Goal: Task Accomplishment & Management: Use online tool/utility

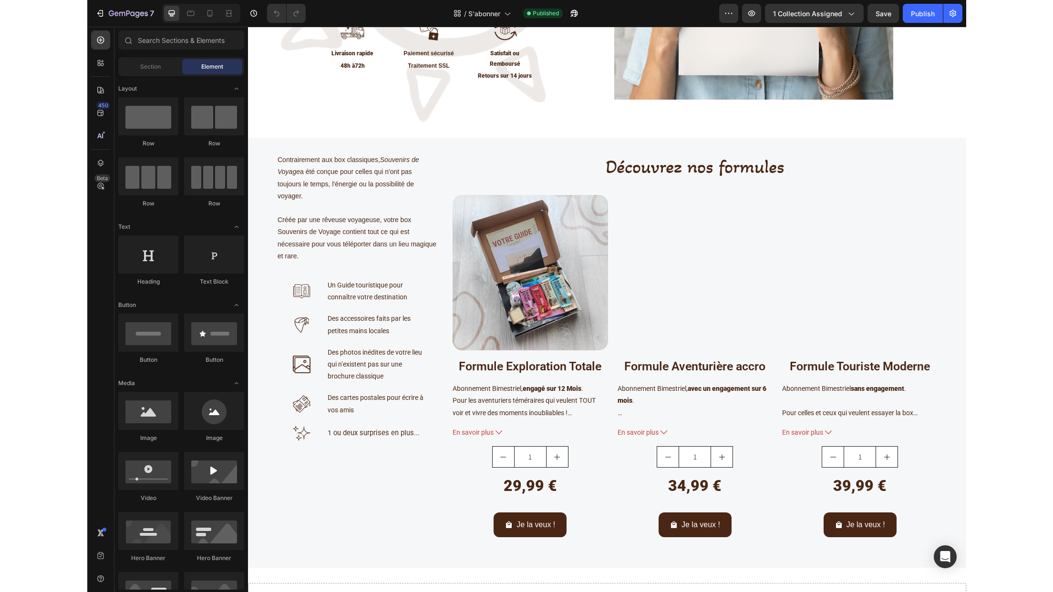
scroll to position [381, 0]
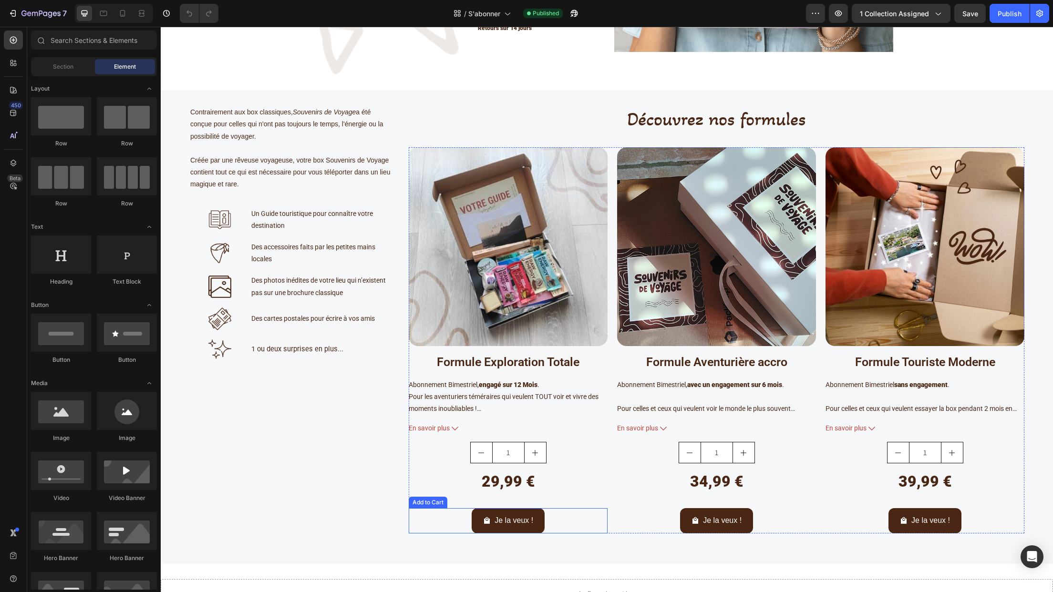
click at [556, 524] on div "Je la veux ! Add to Cart" at bounding box center [508, 520] width 199 height 25
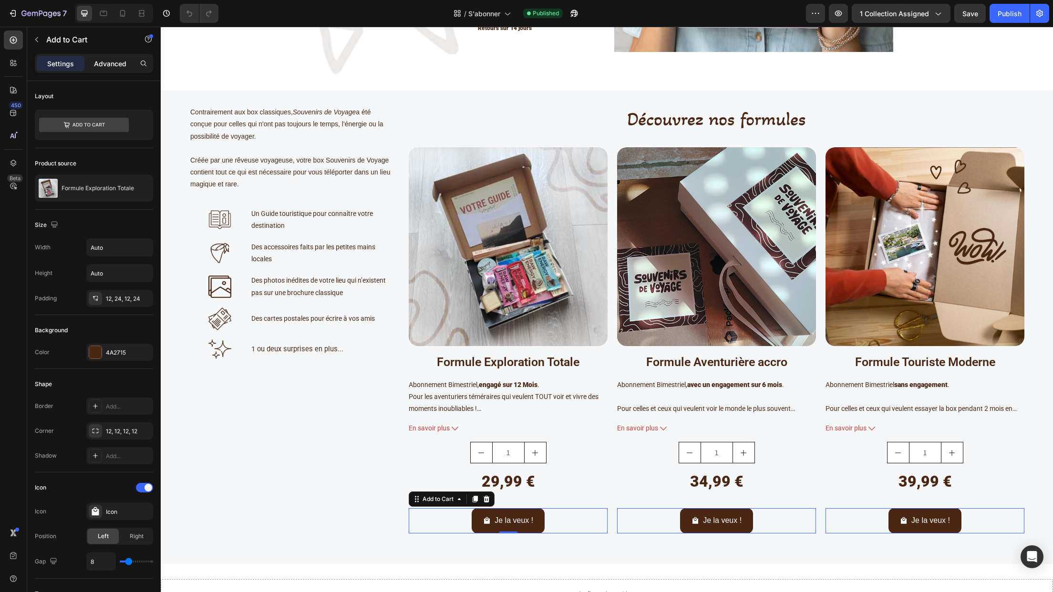
click at [113, 59] on p "Advanced" at bounding box center [110, 64] width 32 height 10
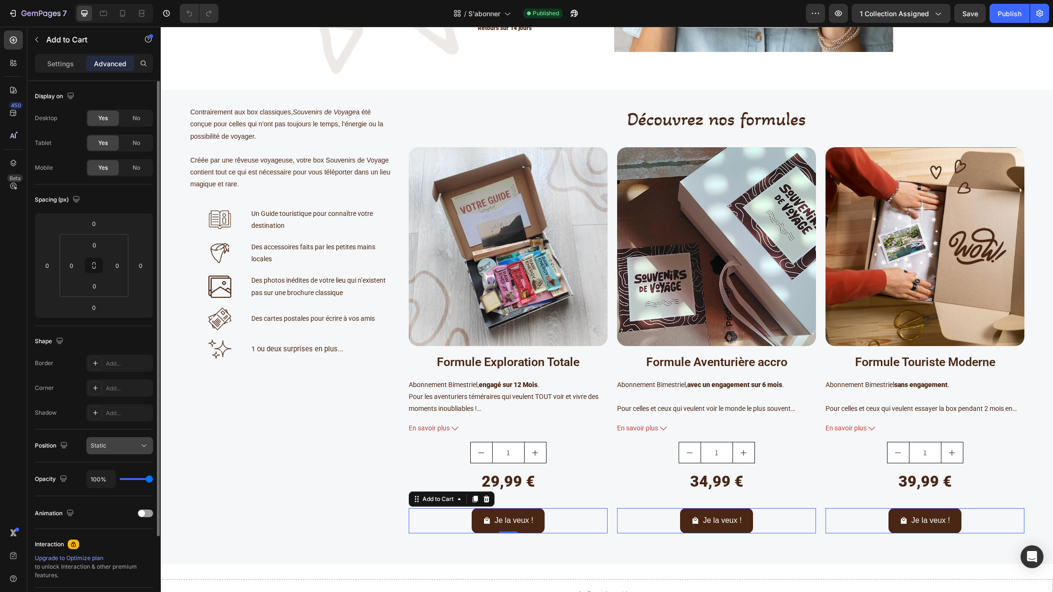
click at [150, 446] on button "Static" at bounding box center [119, 445] width 67 height 17
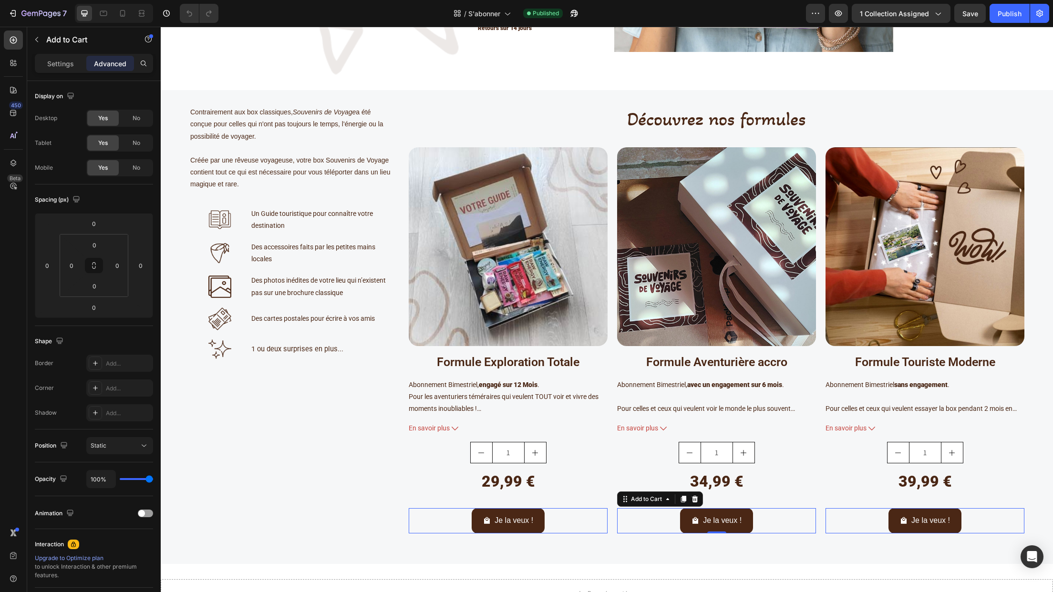
click at [649, 529] on div "Je la veux ! Add to Cart 0" at bounding box center [716, 520] width 199 height 25
click at [682, 525] on button "Je la veux !" at bounding box center [716, 520] width 73 height 25
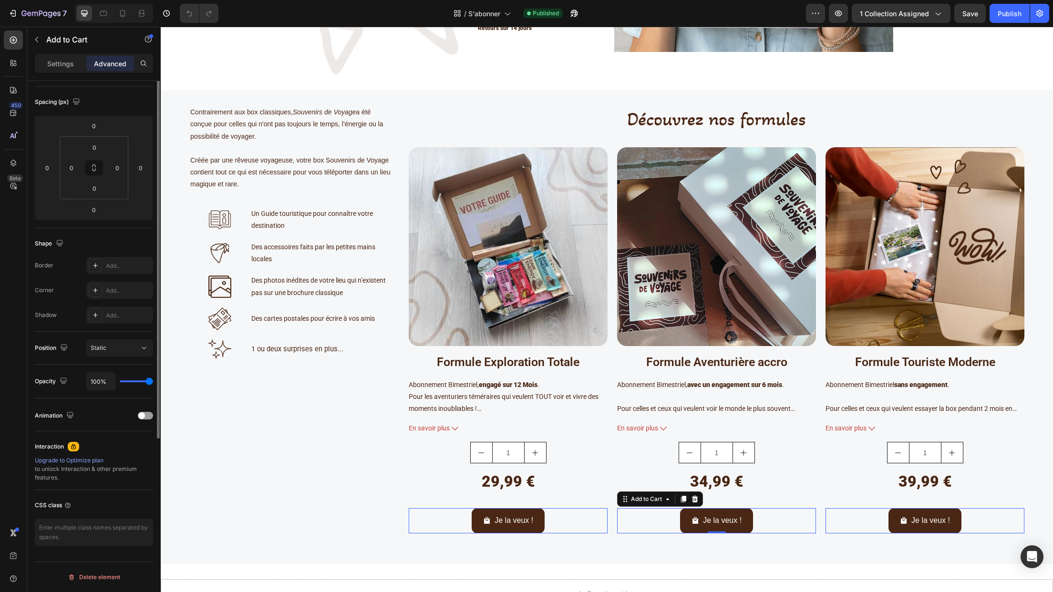
scroll to position [0, 0]
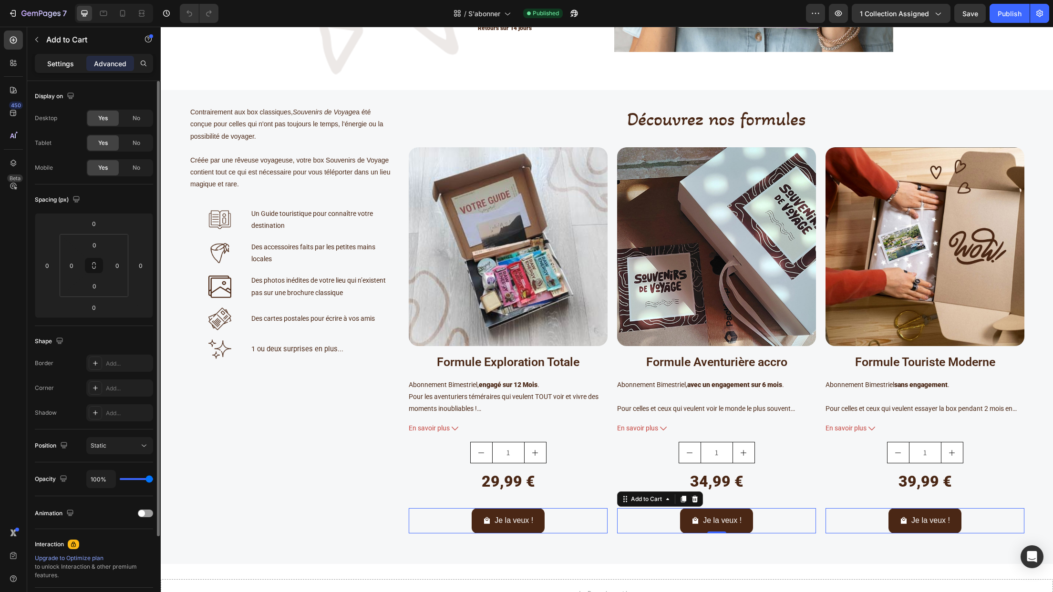
click at [52, 60] on p "Settings" at bounding box center [60, 64] width 27 height 10
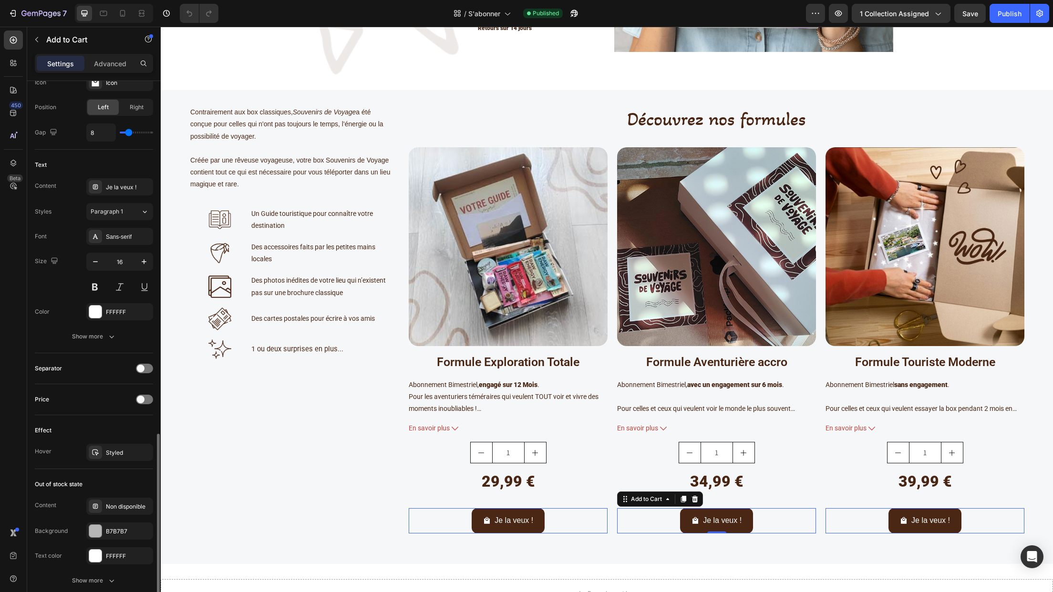
scroll to position [559, 0]
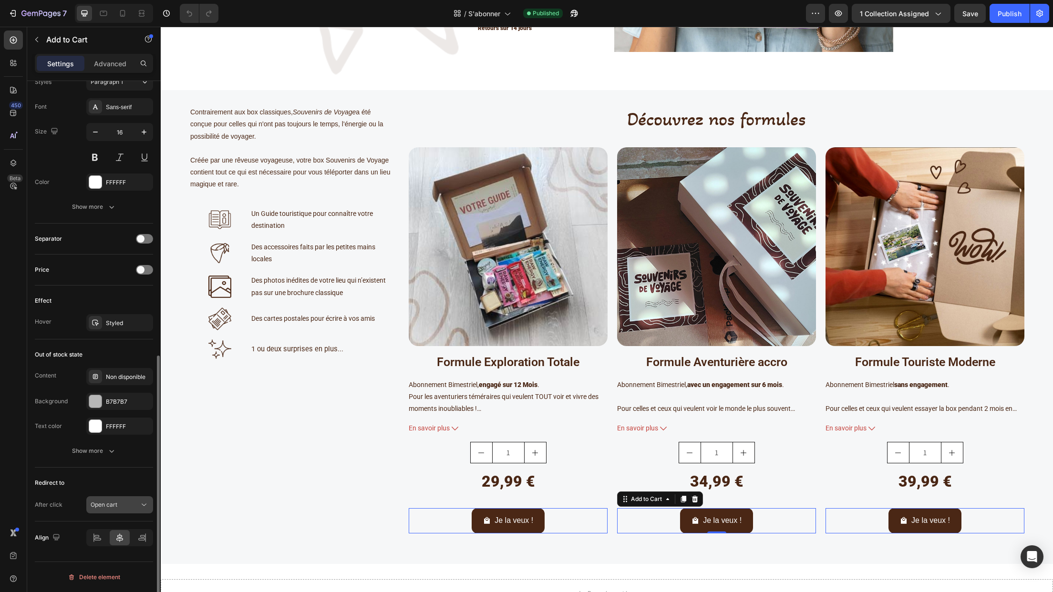
click at [140, 503] on icon at bounding box center [144, 505] width 10 height 10
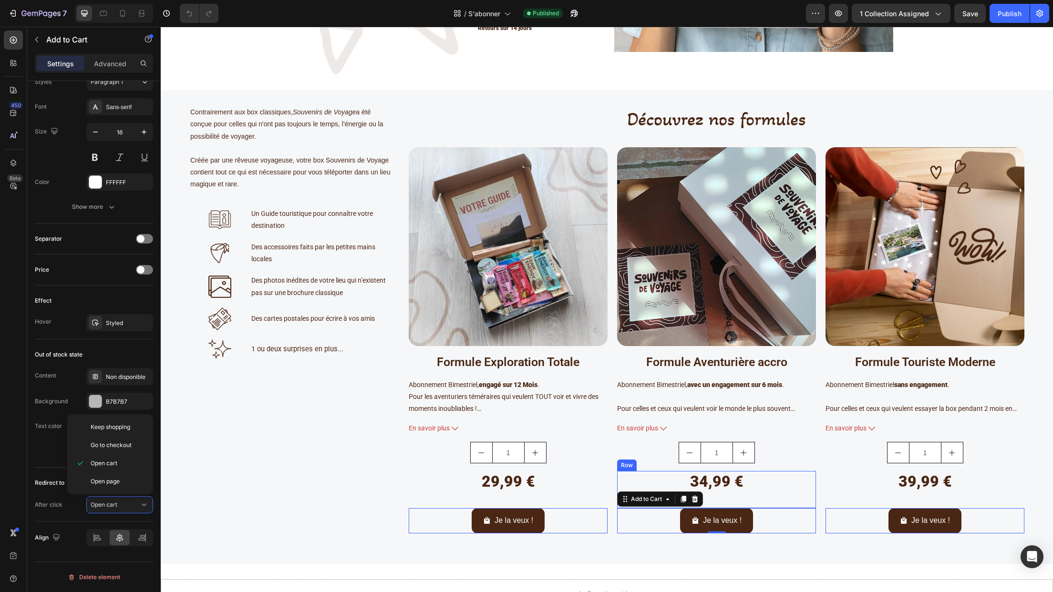
click at [608, 496] on div "34,99 € Product Price Product Price Row" at bounding box center [508, 489] width 199 height 37
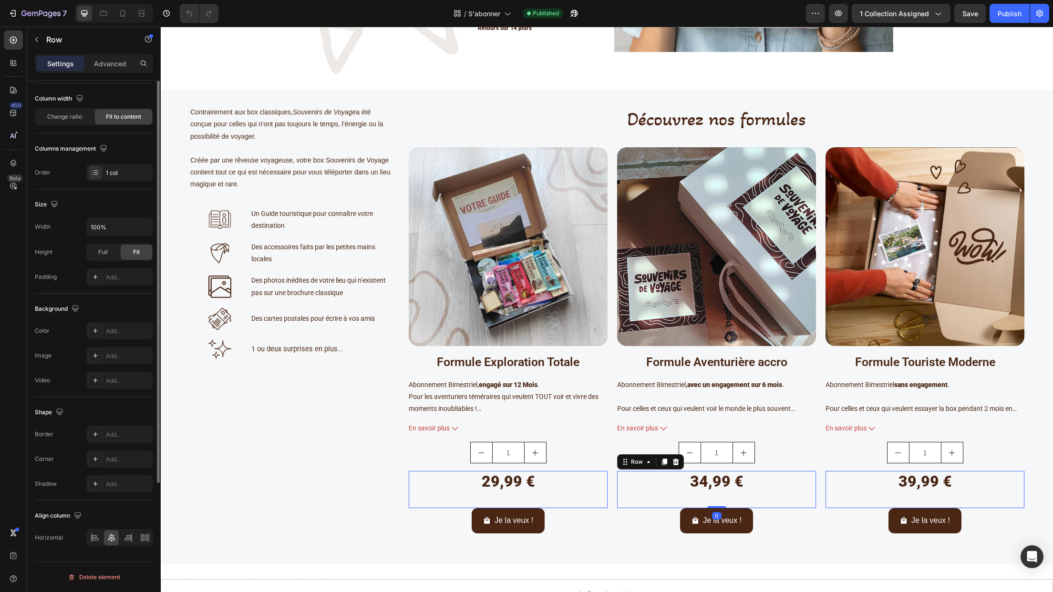
scroll to position [0, 0]
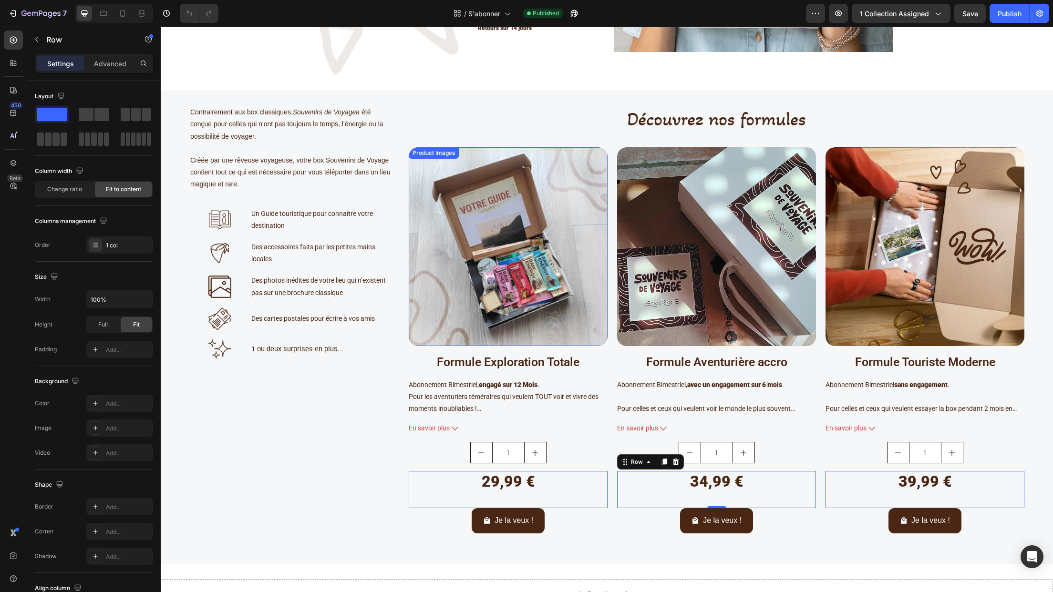
click at [569, 269] on img at bounding box center [508, 246] width 199 height 199
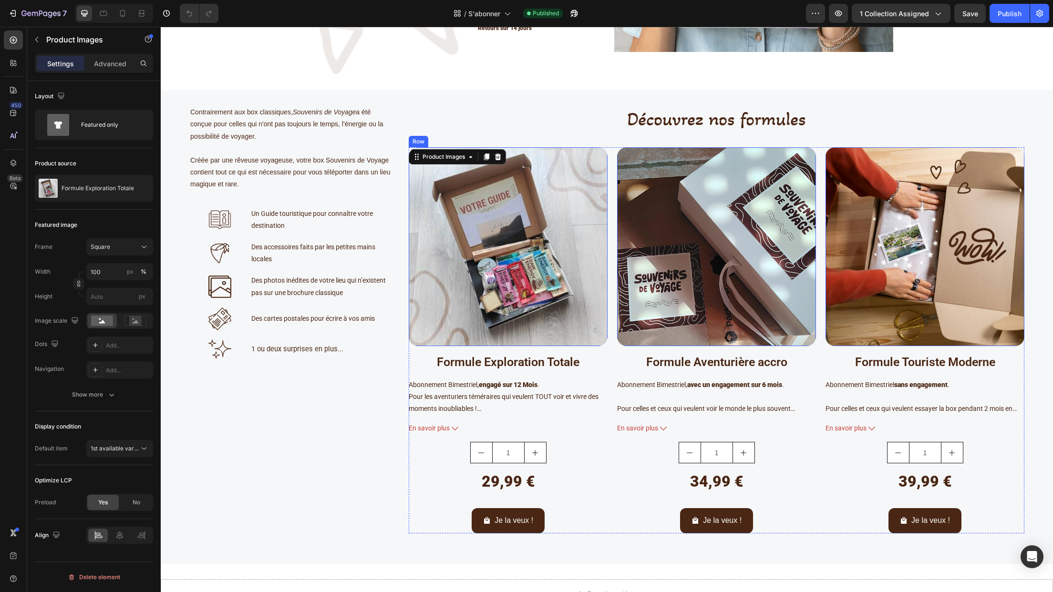
click at [417, 376] on div "Product Images 16 Formule Exploration Totale Product Title Abonnement Bimestrie…" at bounding box center [508, 327] width 199 height 361
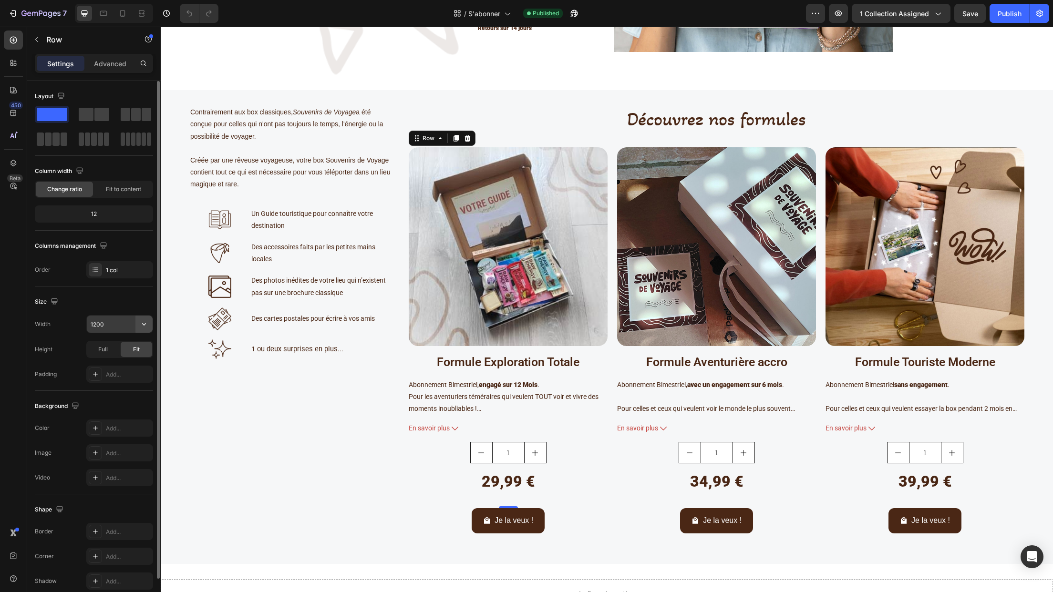
click at [144, 324] on icon "button" at bounding box center [144, 324] width 10 height 10
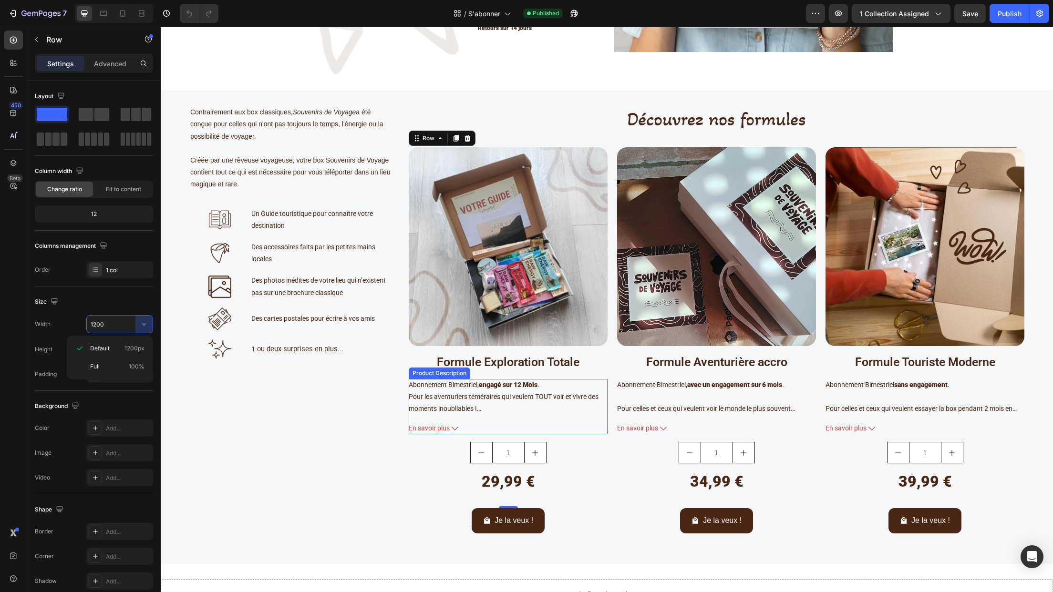
click at [588, 411] on div "Abonnement Bimestriel, engagé sur 12 Mois . Pour les aventuriers téméraires qui…" at bounding box center [508, 397] width 199 height 36
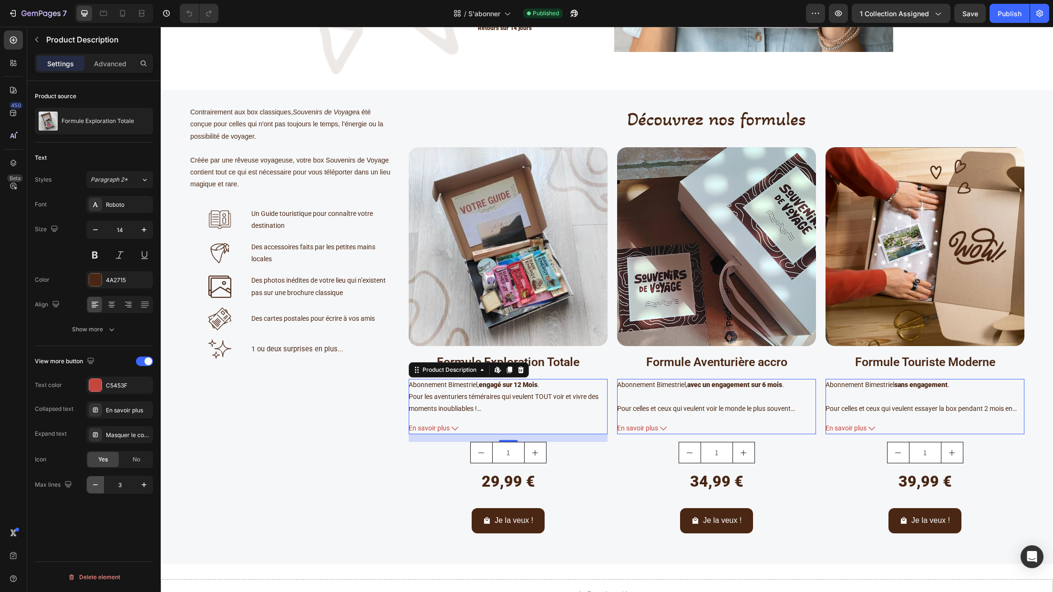
click at [93, 488] on icon "button" at bounding box center [96, 485] width 10 height 10
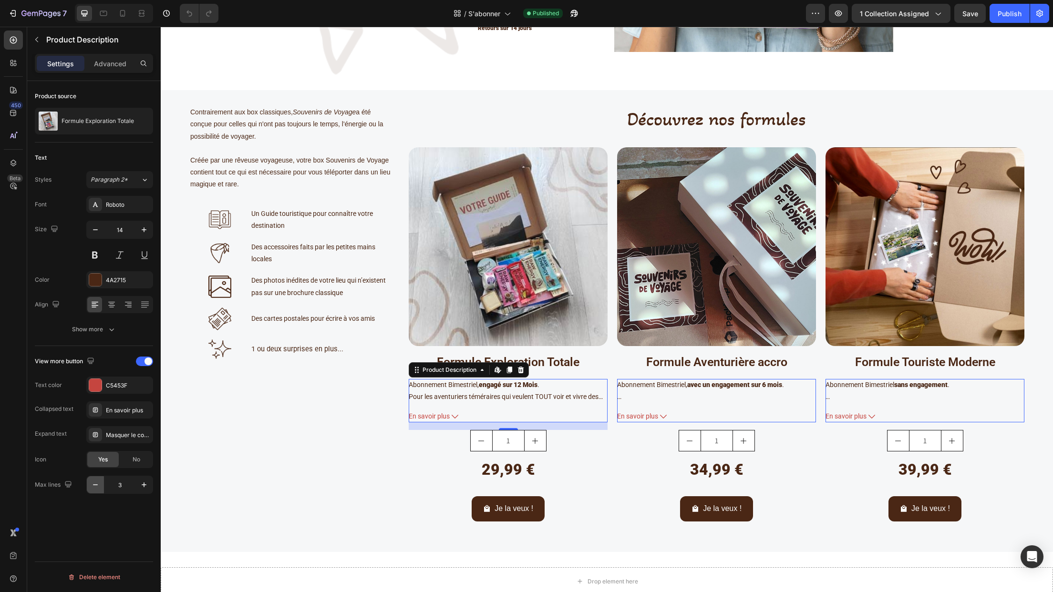
type input "2"
click at [608, 462] on div "34,99 € Product Price Product Price Row" at bounding box center [508, 477] width 199 height 37
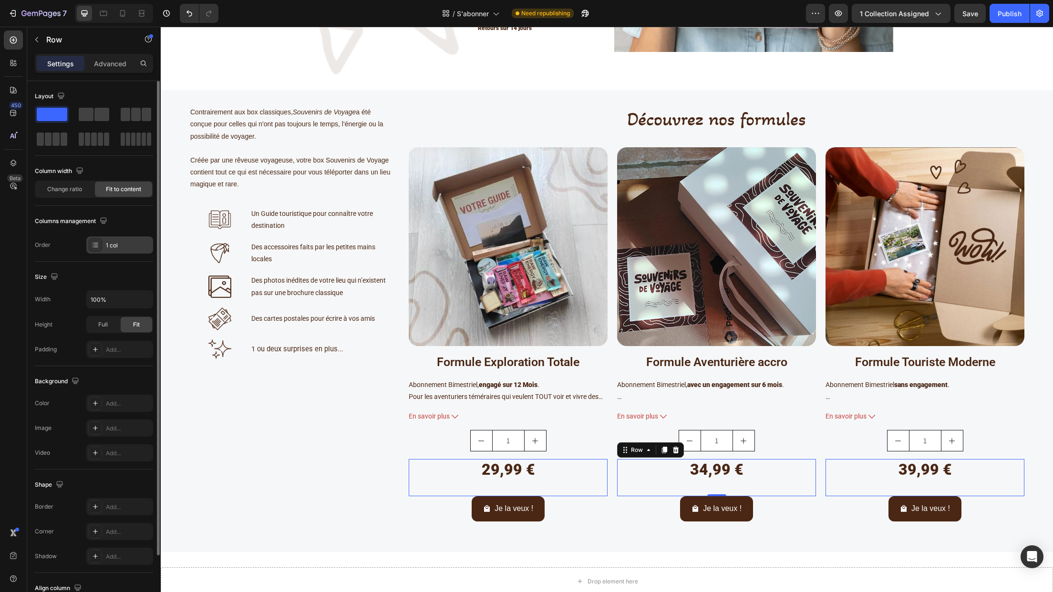
click at [134, 244] on div "1 col" at bounding box center [128, 245] width 45 height 9
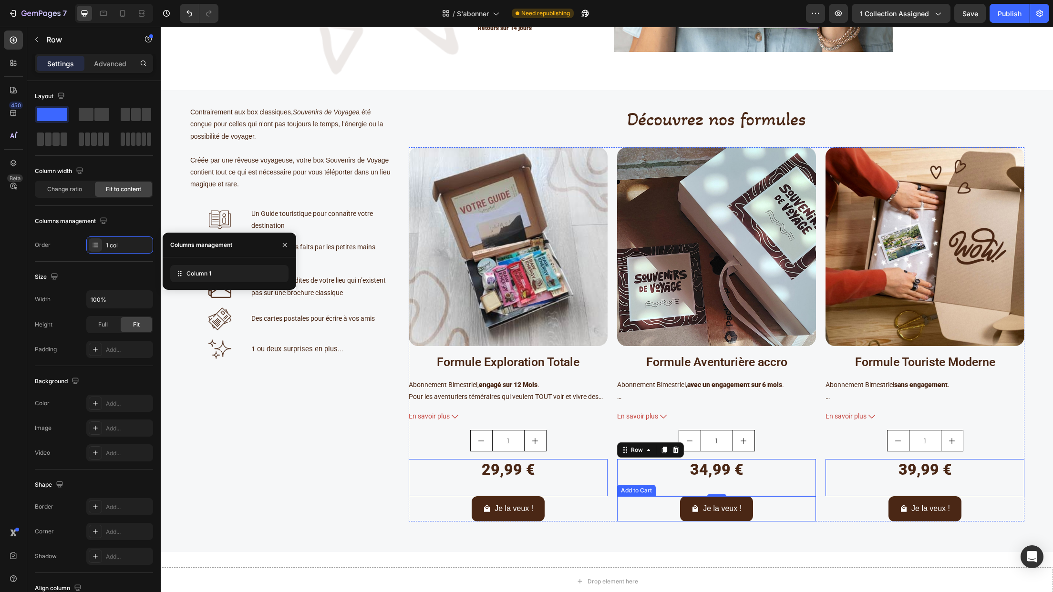
click at [645, 515] on div "Je la veux ! Add to Cart" at bounding box center [716, 508] width 199 height 25
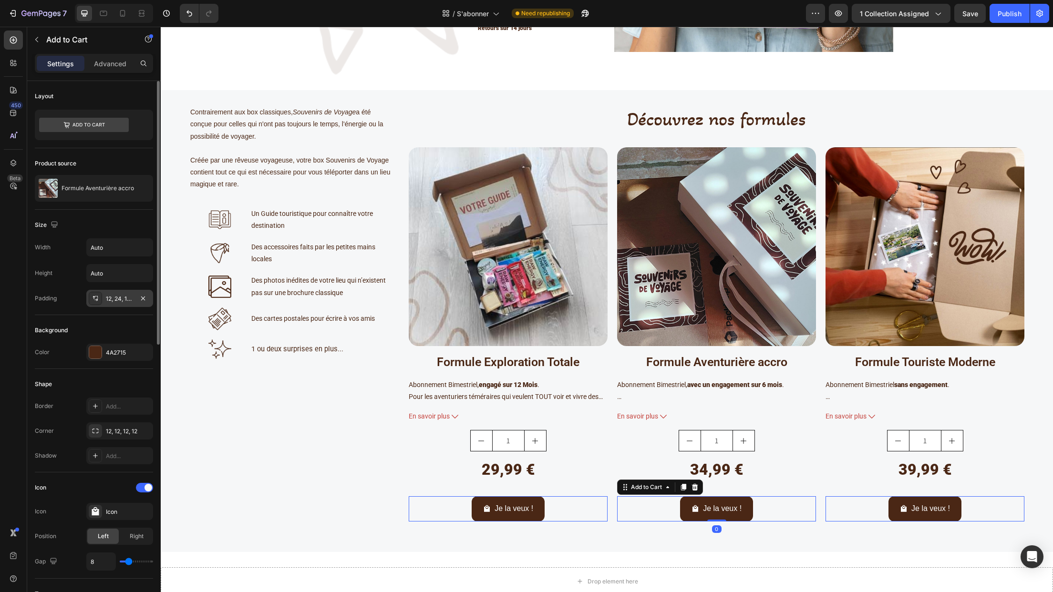
click at [119, 303] on div "12, 24, 12, 24" at bounding box center [120, 299] width 28 height 9
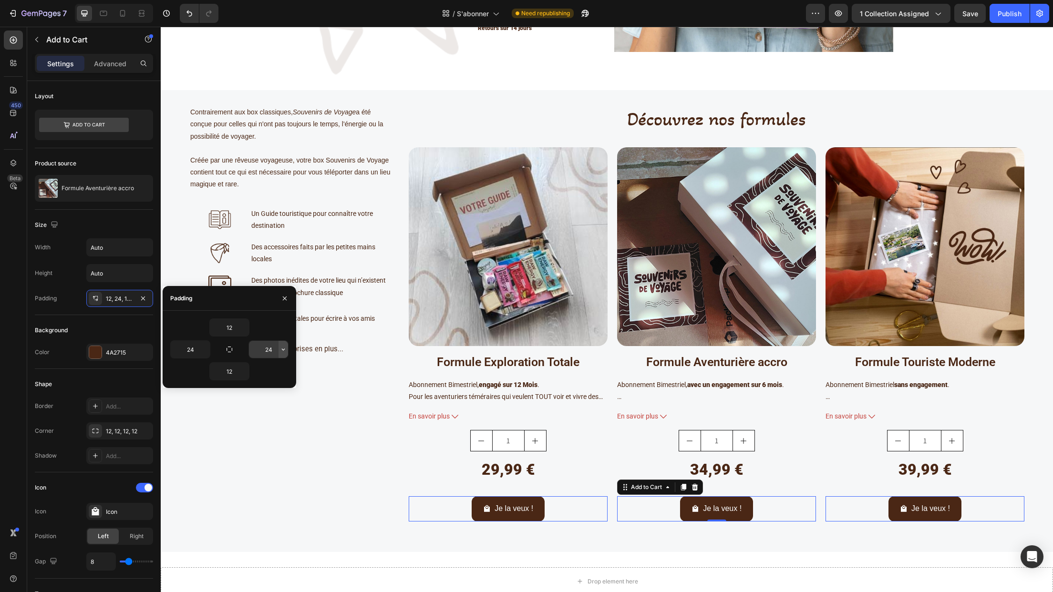
click at [282, 351] on icon "button" at bounding box center [283, 350] width 8 height 8
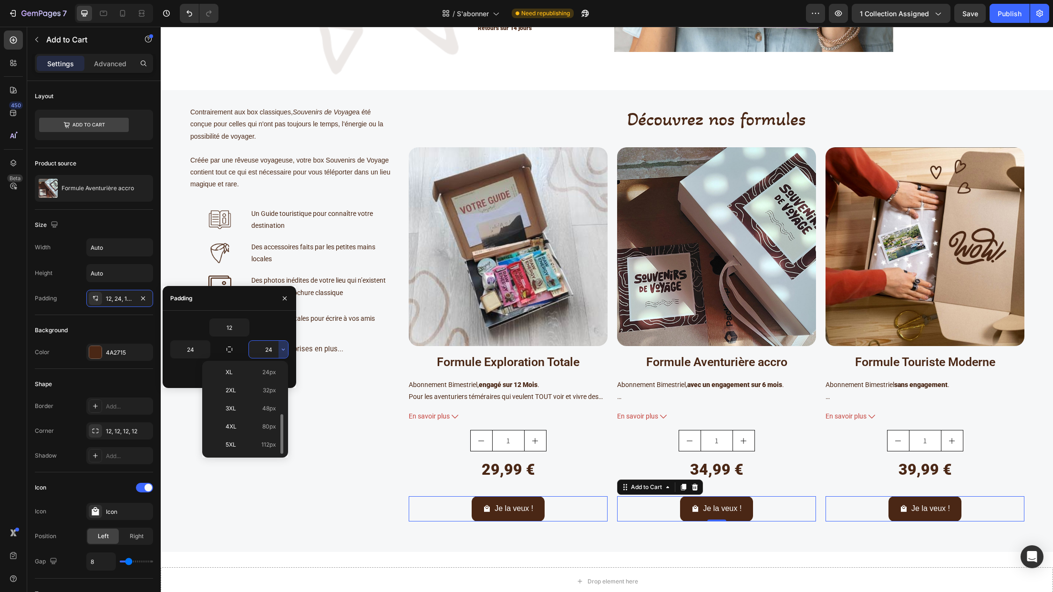
scroll to position [15, 0]
click at [254, 441] on div "M 12px" at bounding box center [243, 450] width 74 height 18
type input "12"
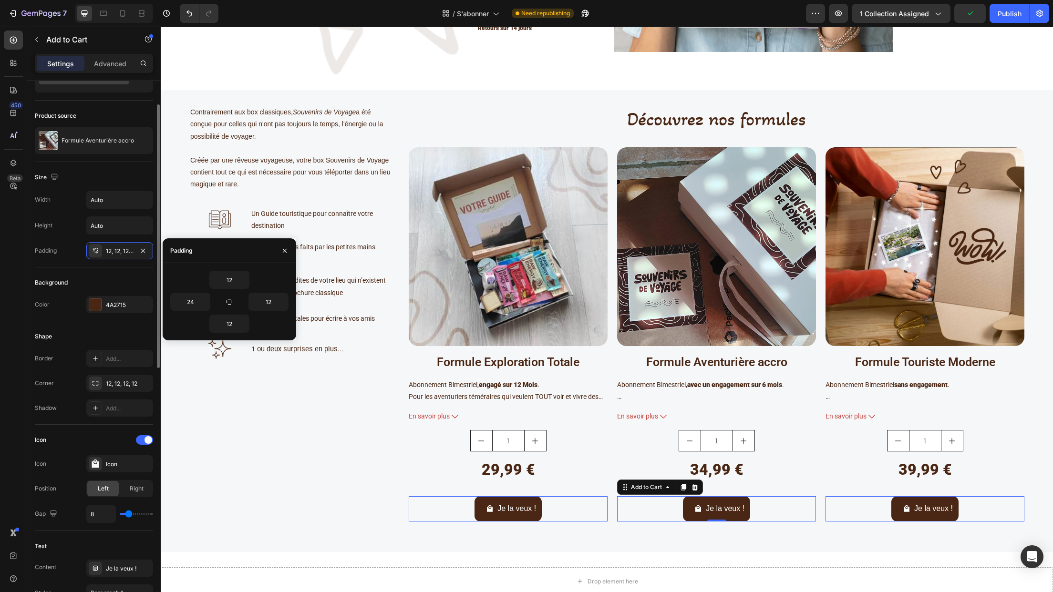
scroll to position [95, 0]
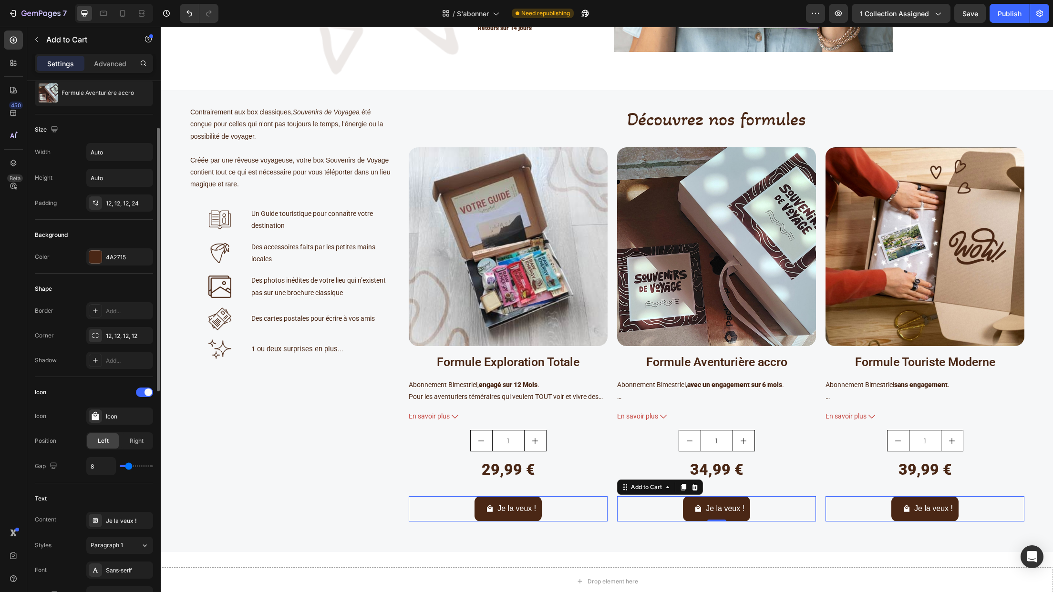
type input "7"
type input "6"
click at [127, 467] on input "range" at bounding box center [136, 466] width 33 height 2
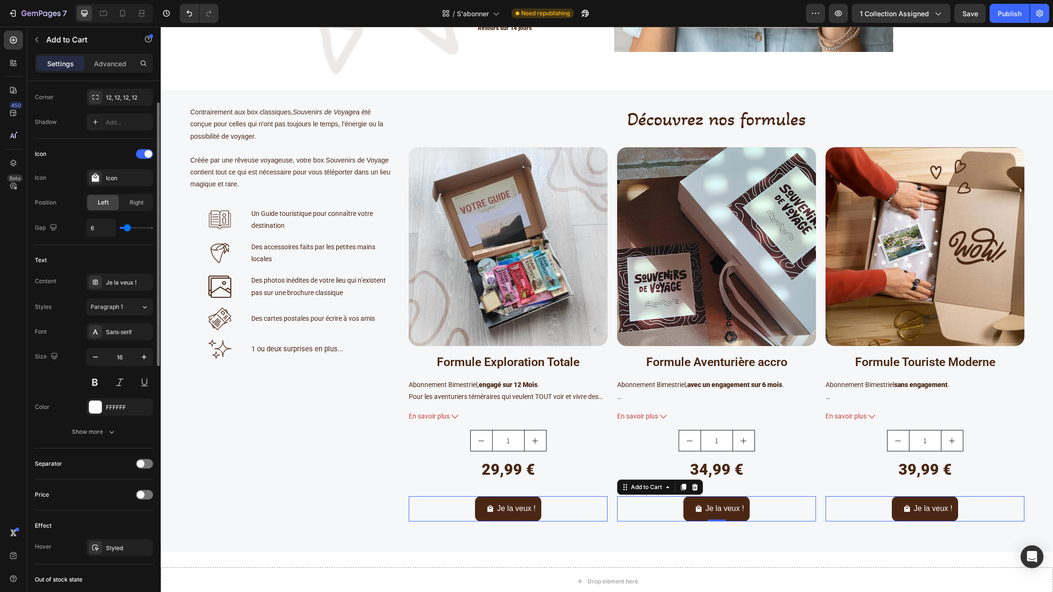
scroll to position [238, 0]
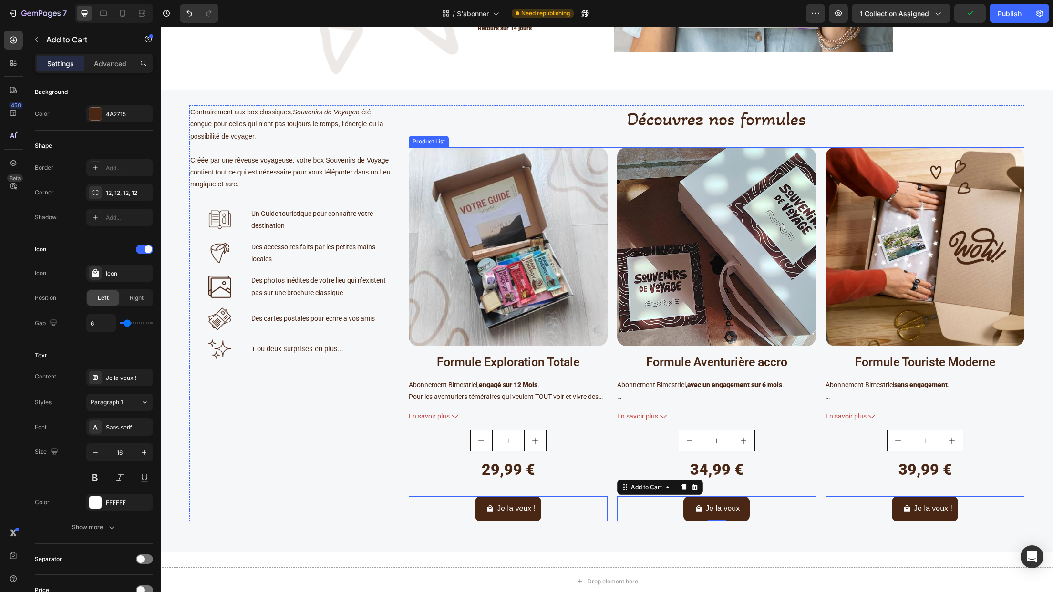
click at [606, 481] on div "Product Images Formule Exploration Totale Product Title Abonnement Bimestriel, …" at bounding box center [717, 334] width 616 height 374
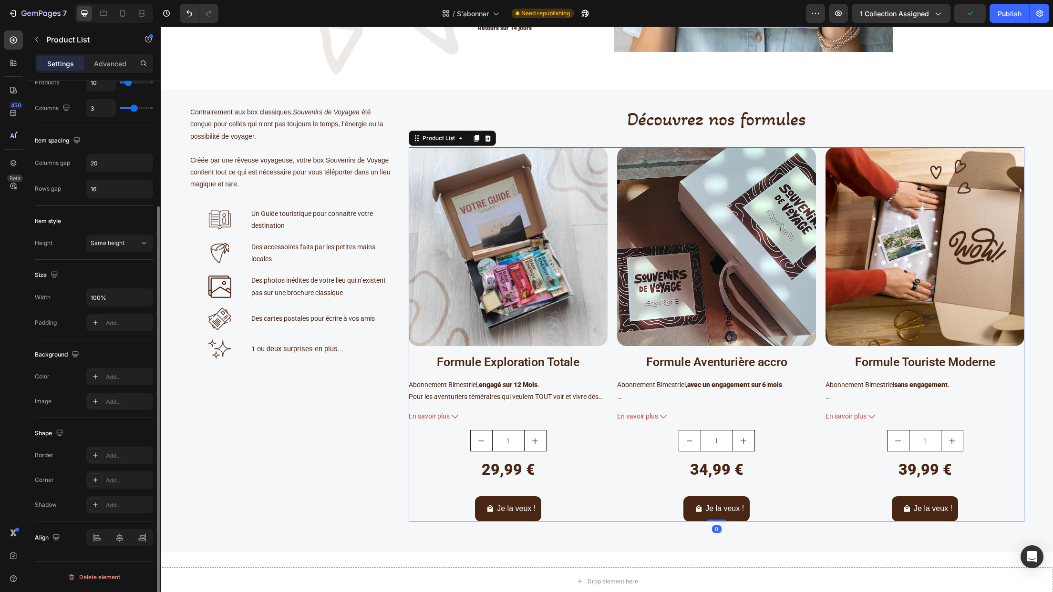
scroll to position [0, 0]
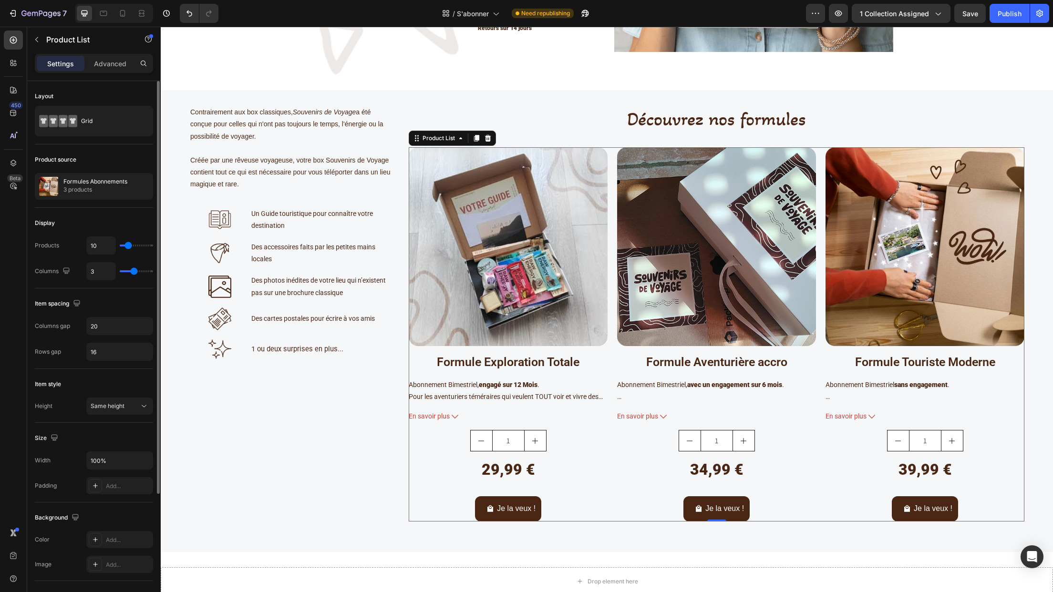
type input "9"
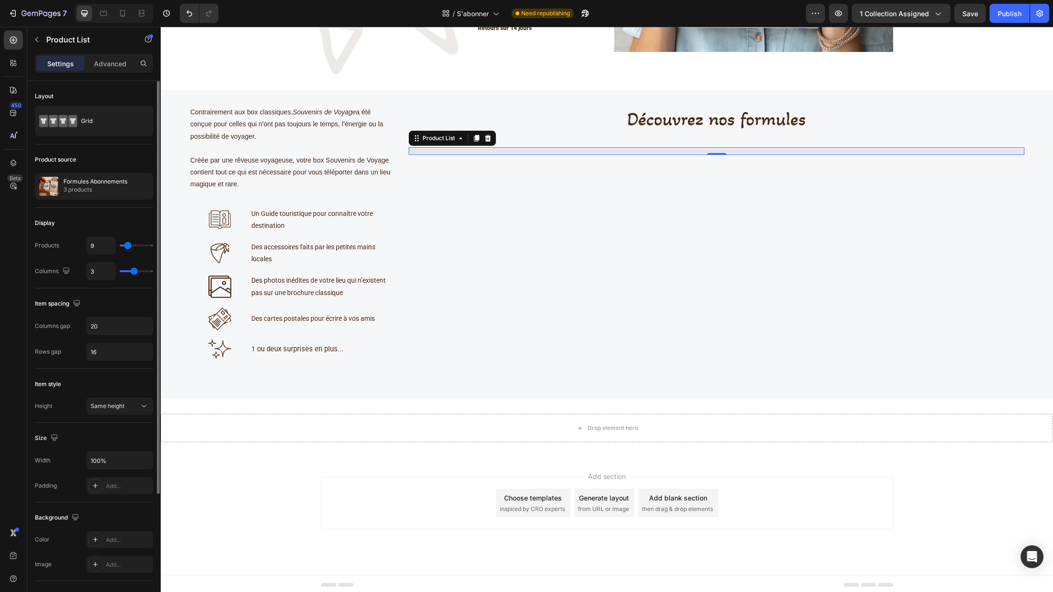
type input "8"
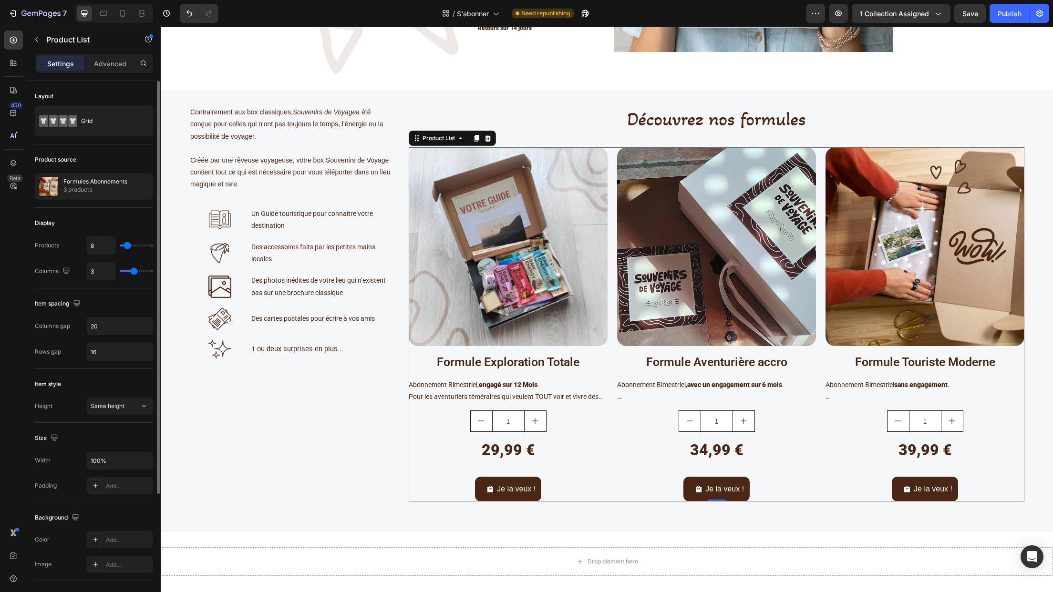
type input "8"
click at [127, 247] on input "range" at bounding box center [136, 246] width 33 height 2
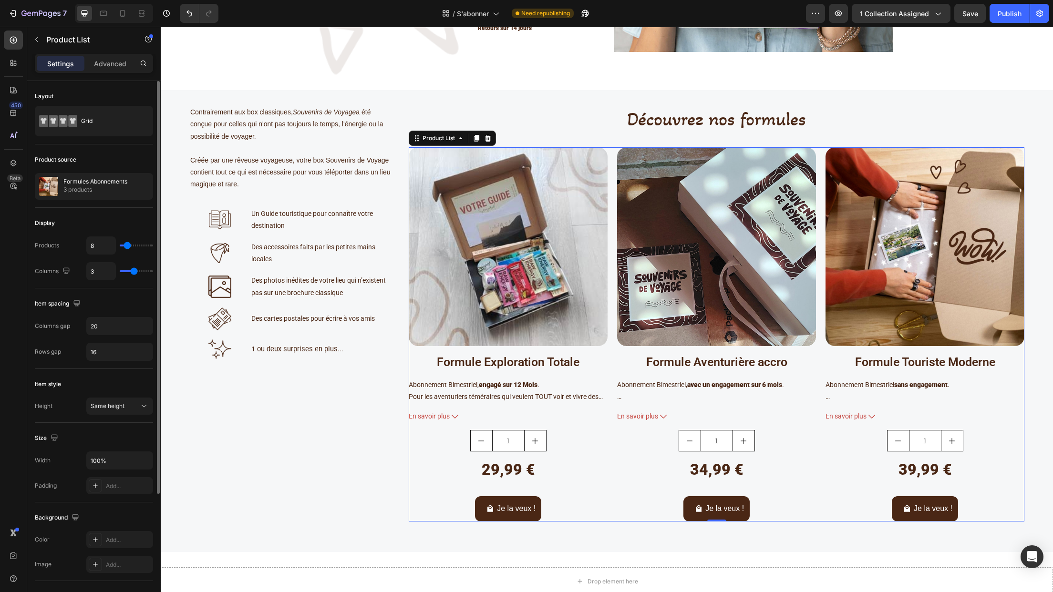
type input "2"
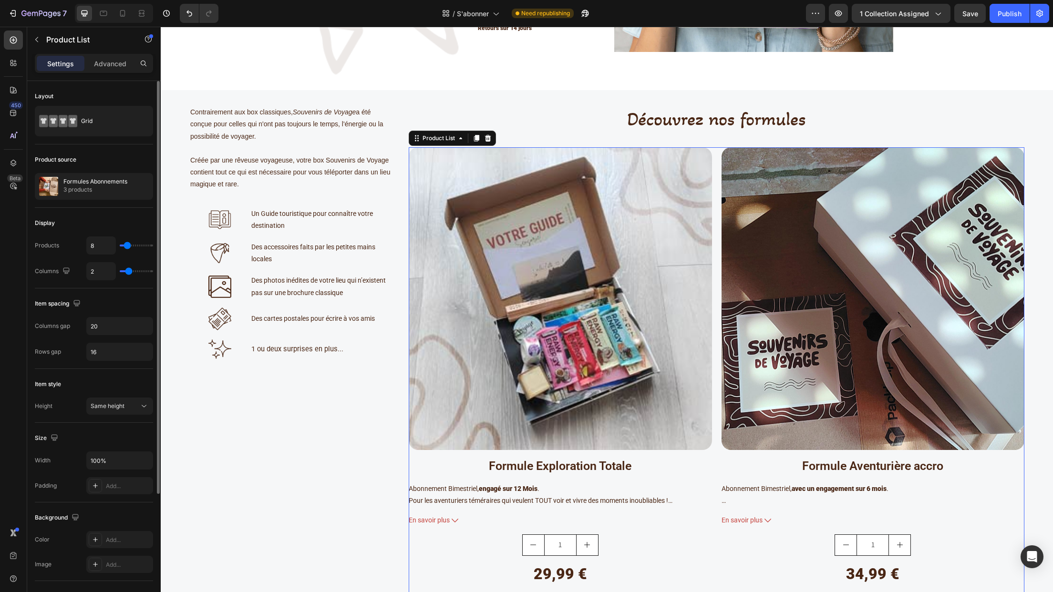
drag, startPoint x: 134, startPoint y: 274, endPoint x: 129, endPoint y: 274, distance: 5.2
type input "2"
click at [129, 272] on input "range" at bounding box center [136, 271] width 33 height 2
type input "1"
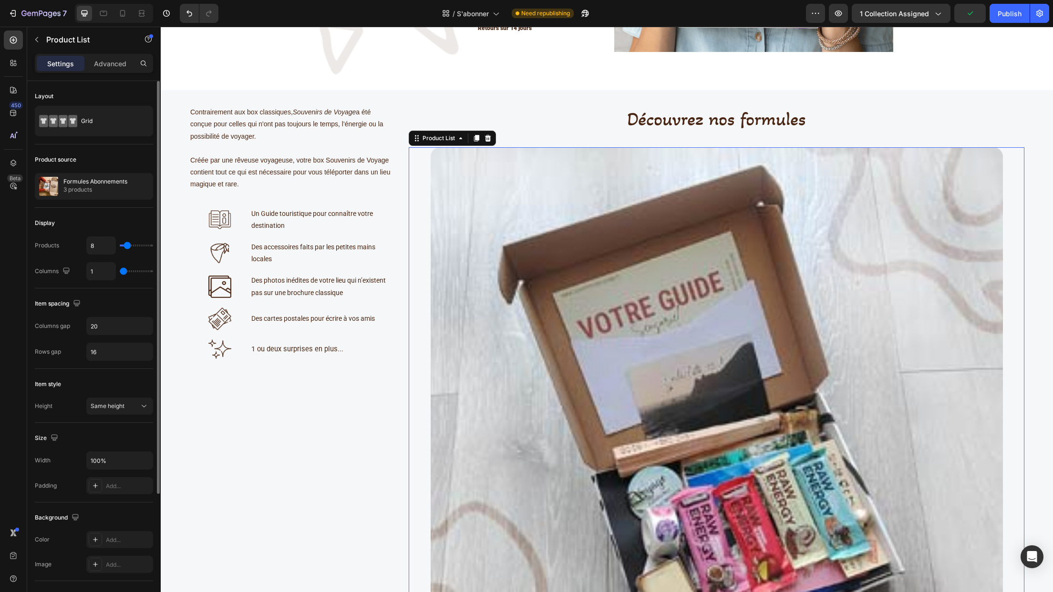
type input "2"
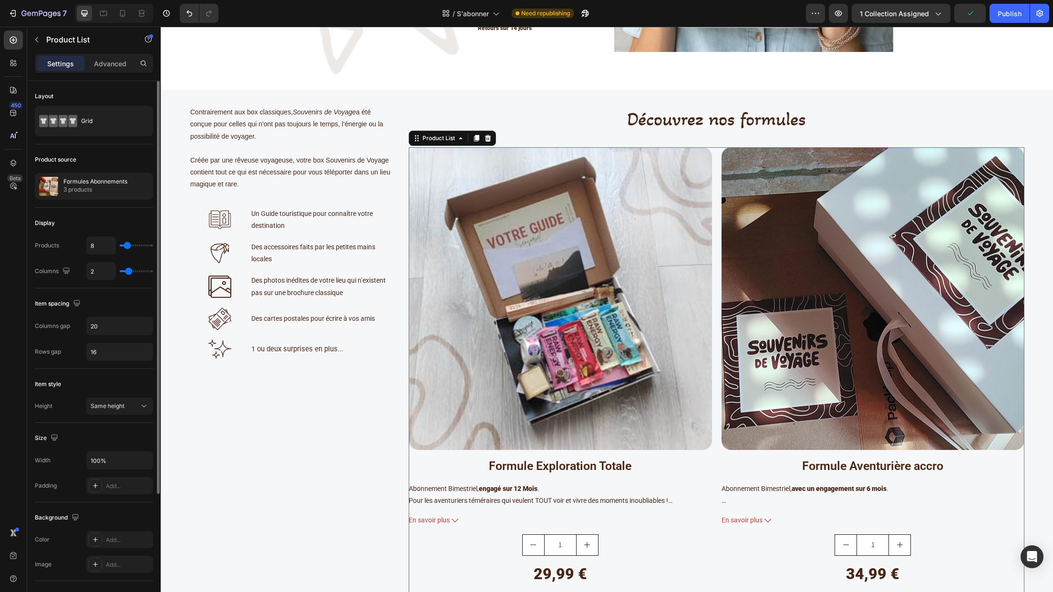
type input "3"
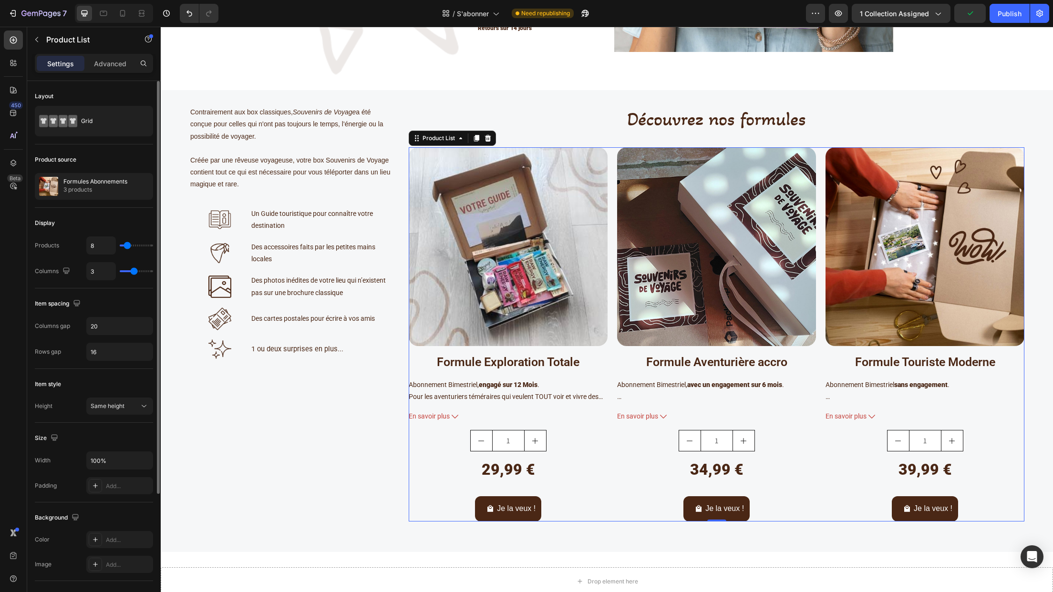
type input "4"
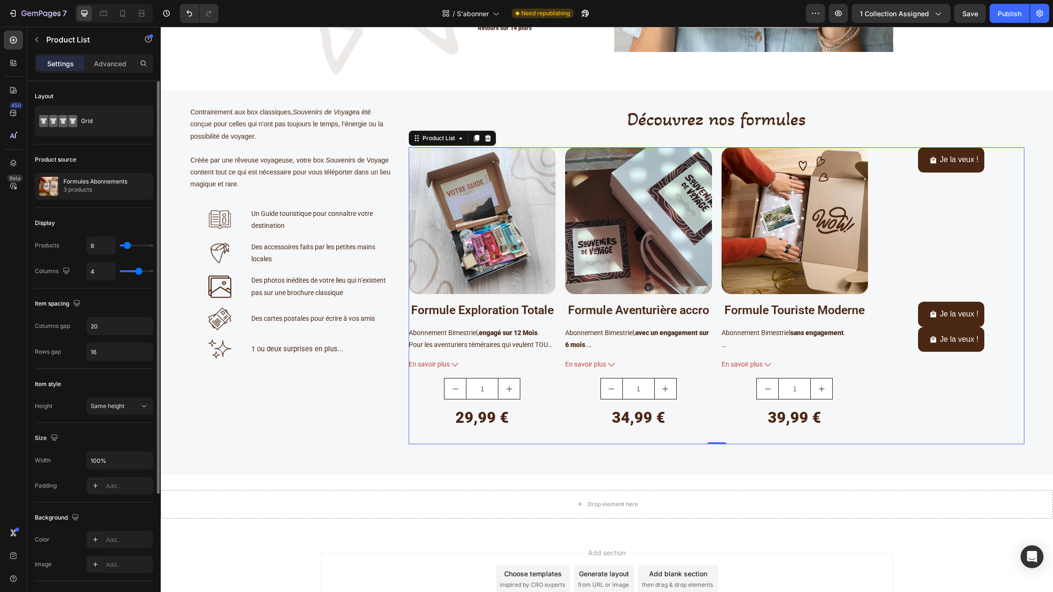
type input "3"
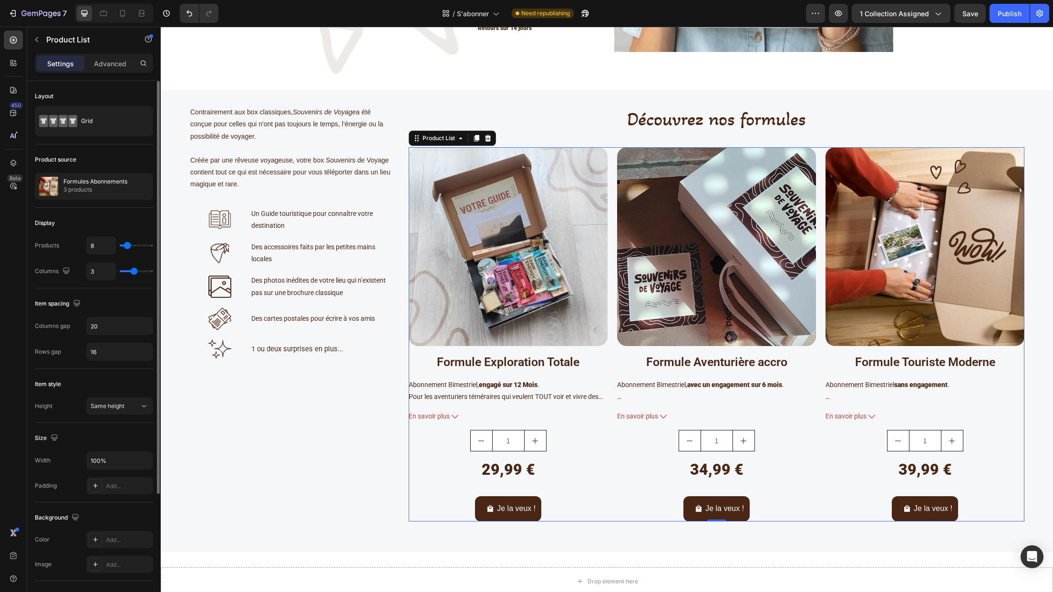
type input "2"
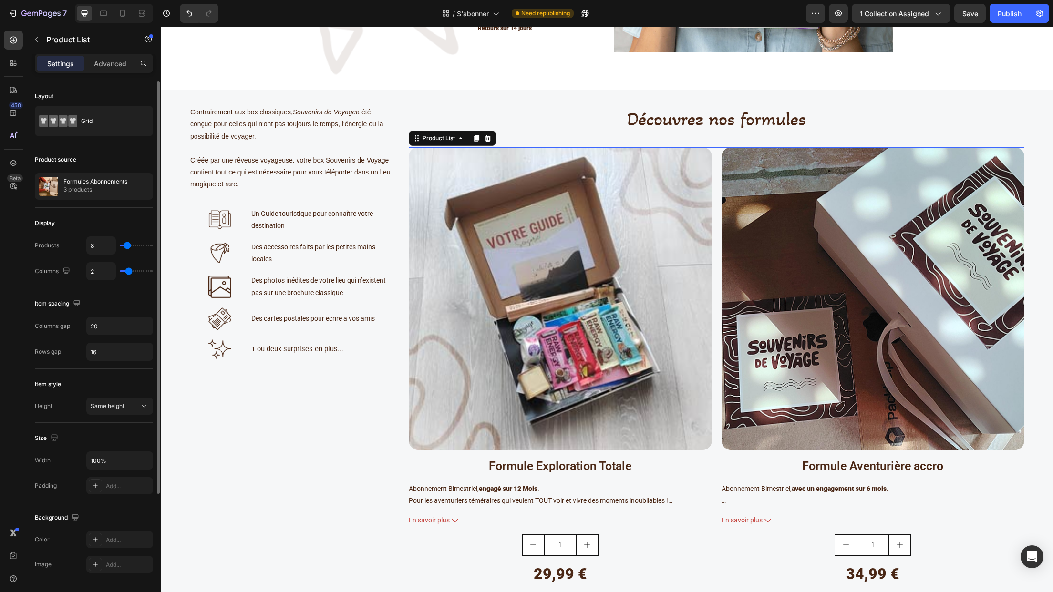
click at [127, 272] on input "range" at bounding box center [136, 271] width 33 height 2
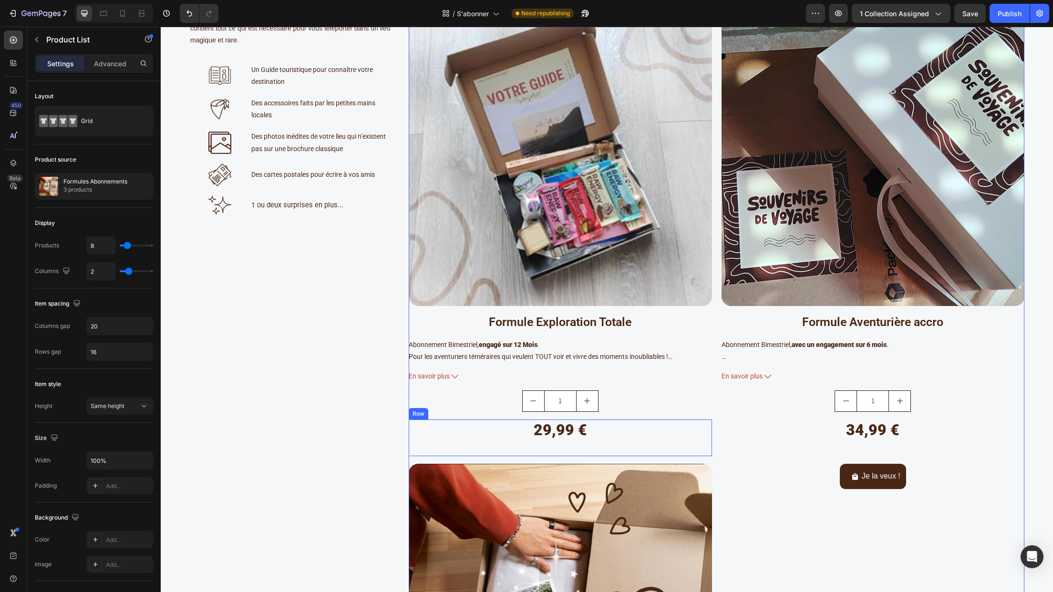
scroll to position [525, 0]
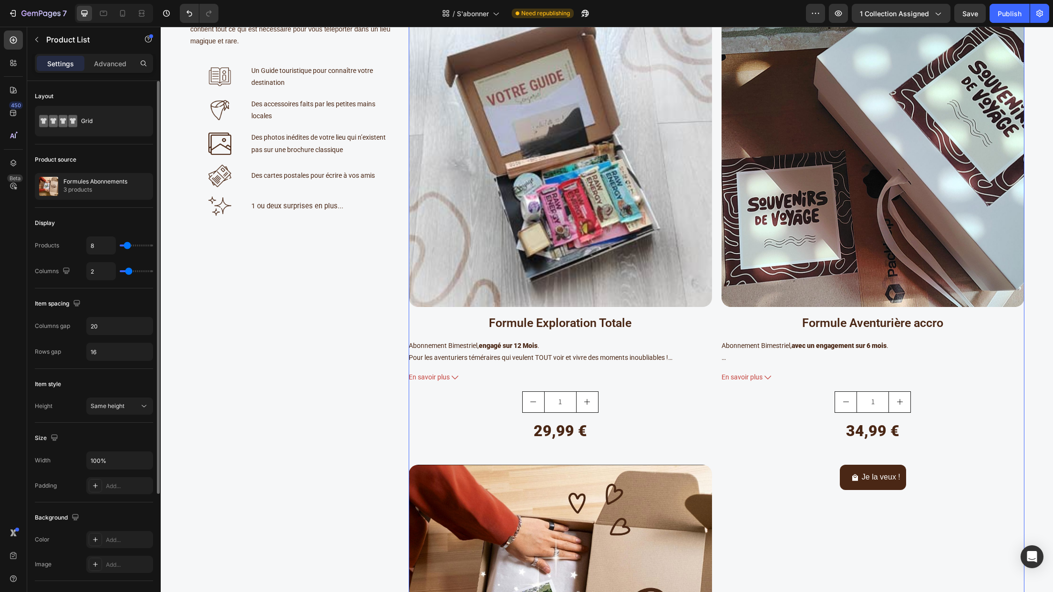
type input "3"
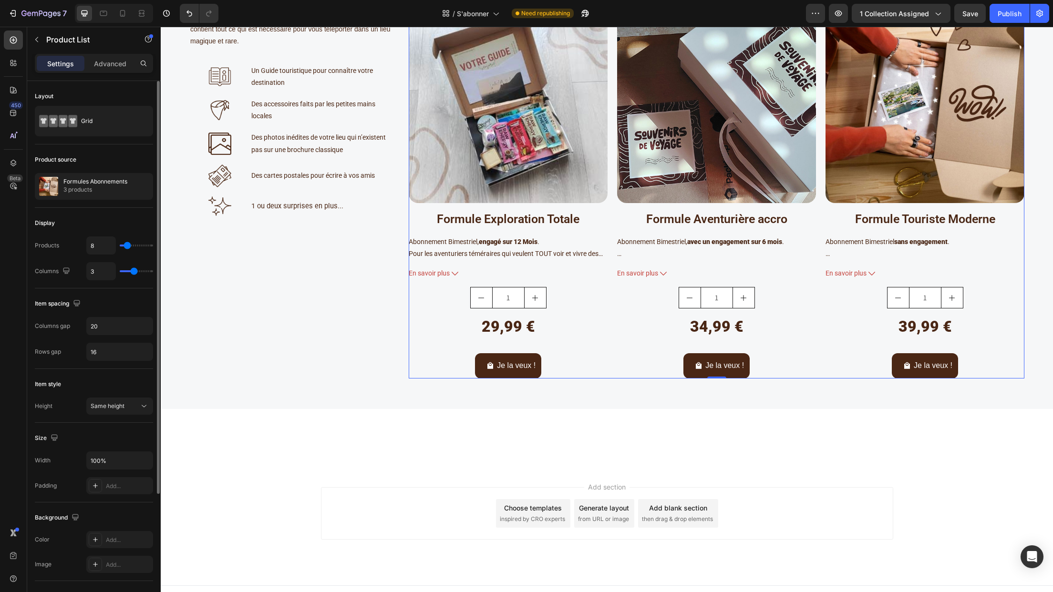
type input "3"
click at [132, 272] on input "range" at bounding box center [136, 271] width 33 height 2
click at [113, 331] on input "20" at bounding box center [120, 326] width 66 height 17
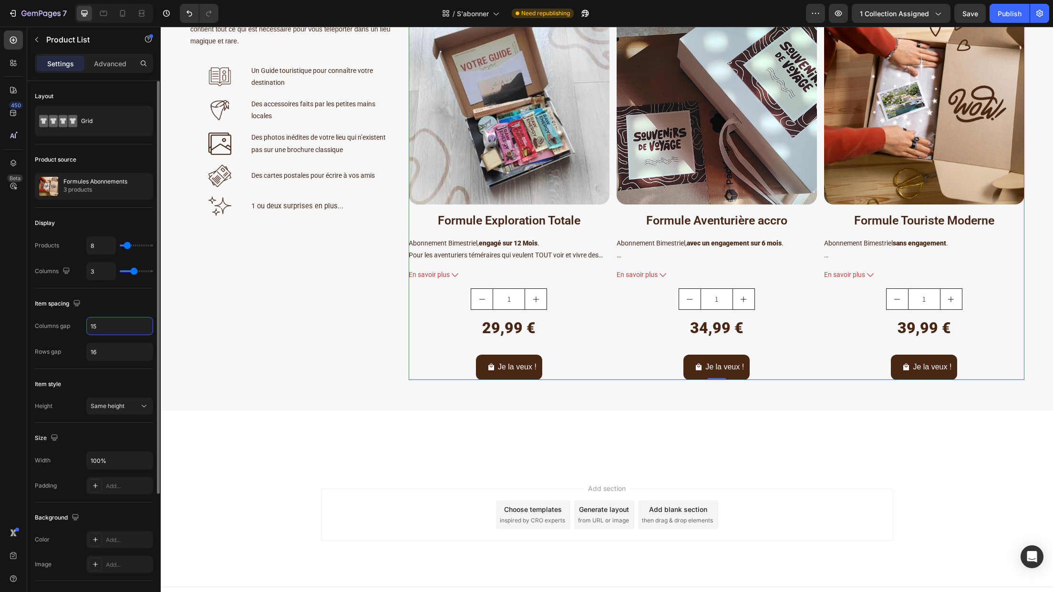
click at [113, 331] on input "15" at bounding box center [120, 326] width 66 height 17
drag, startPoint x: 106, startPoint y: 330, endPoint x: 85, endPoint y: 328, distance: 21.1
click at [85, 328] on div "Columns gap 15" at bounding box center [94, 326] width 118 height 18
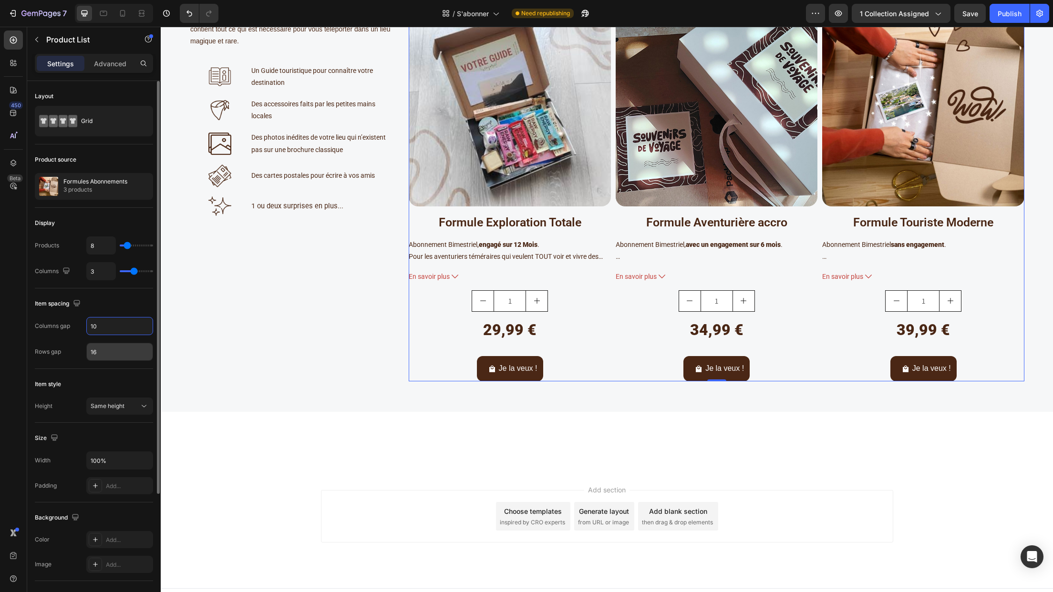
type input "10"
click at [106, 349] on input "16" at bounding box center [120, 351] width 66 height 17
type input "10"
click at [507, 154] on img at bounding box center [510, 105] width 202 height 202
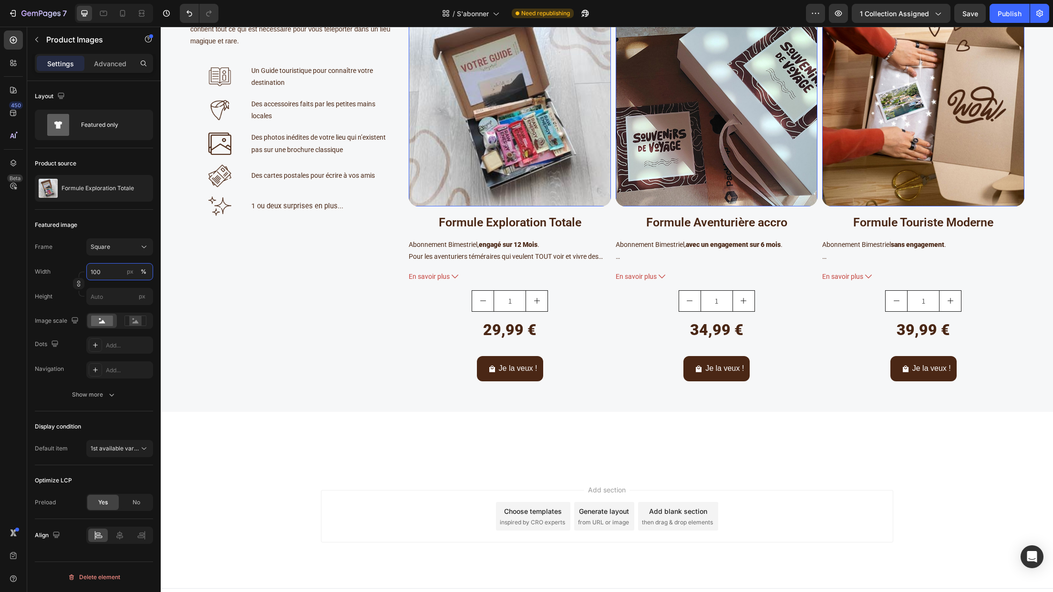
click at [112, 269] on input "100" at bounding box center [119, 271] width 67 height 17
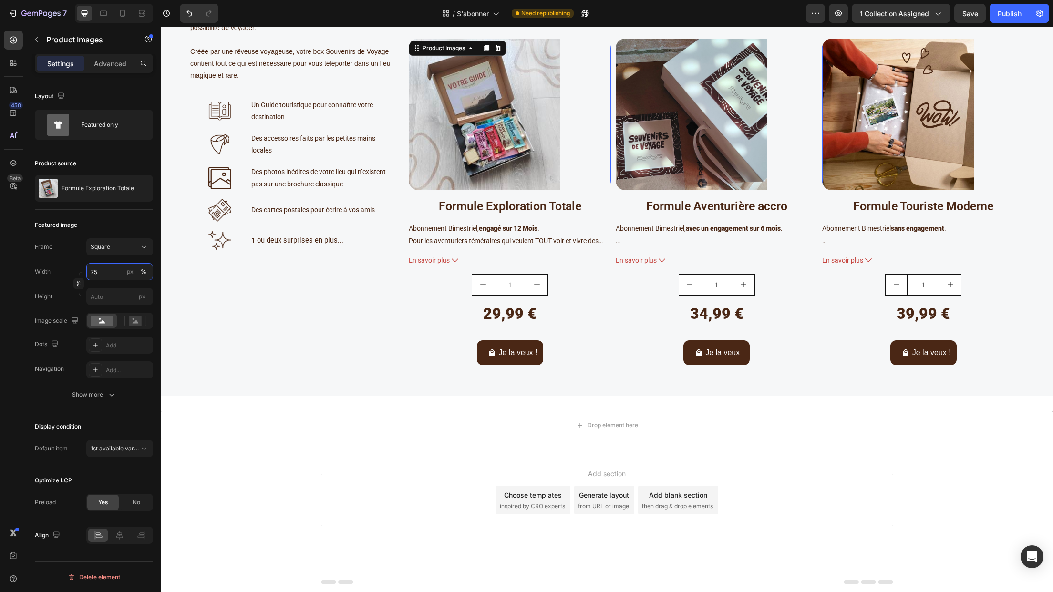
scroll to position [431, 0]
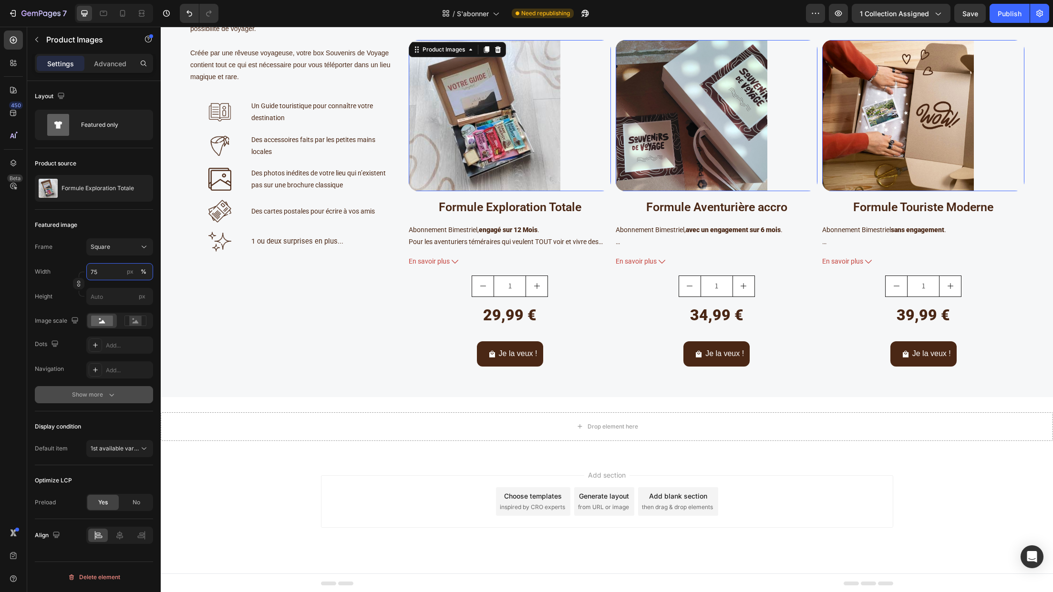
type input "75"
click at [110, 397] on icon "button" at bounding box center [112, 395] width 10 height 10
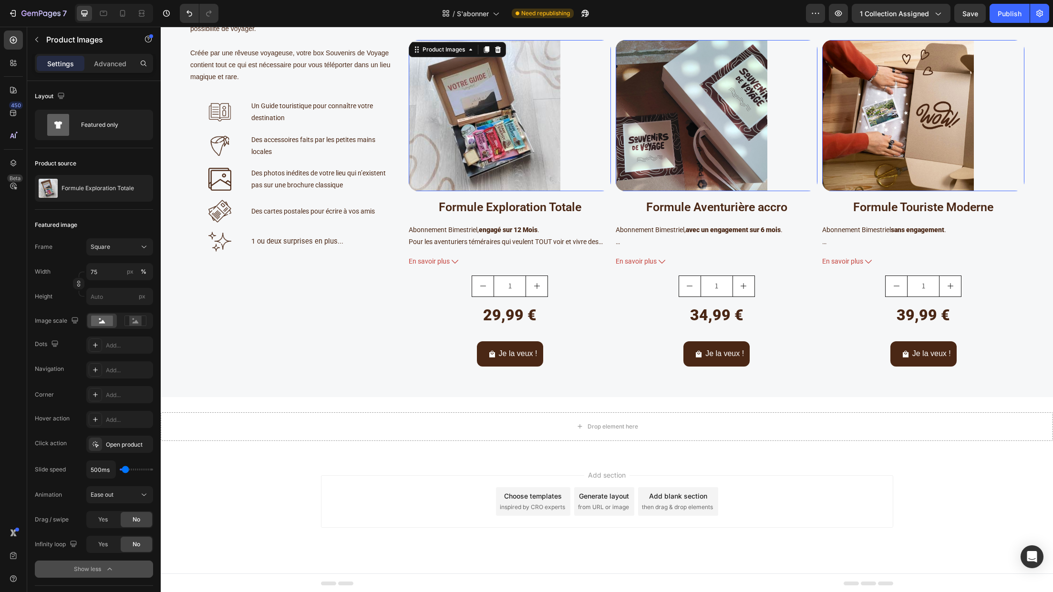
scroll to position [172, 0]
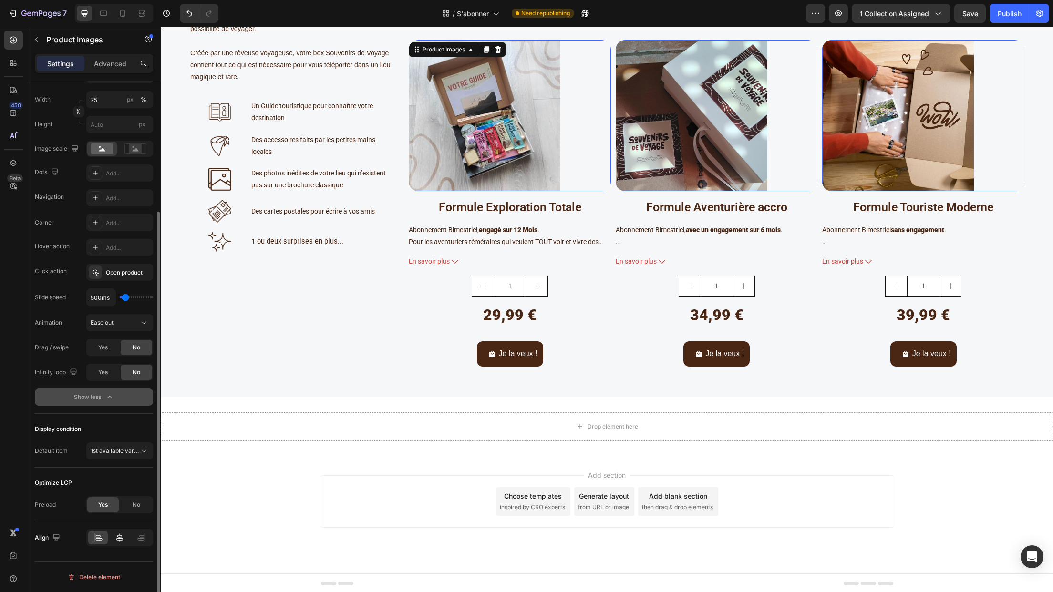
click at [119, 543] on div at bounding box center [120, 537] width 20 height 13
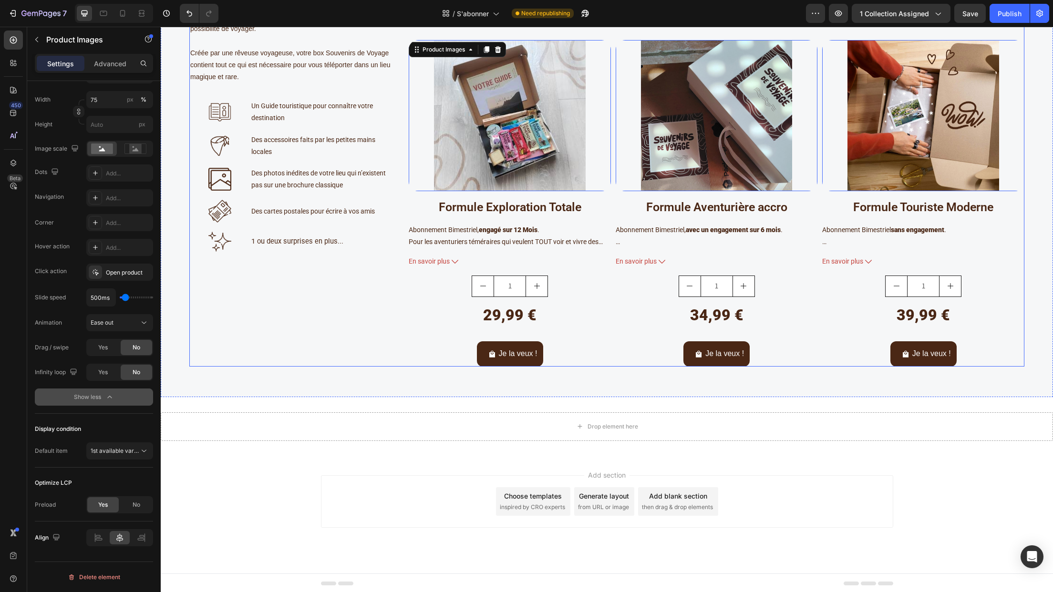
click at [349, 331] on div "Contrairement aux box classiques, Souvenirs de Voyage a été conçue pour celles …" at bounding box center [291, 182] width 205 height 369
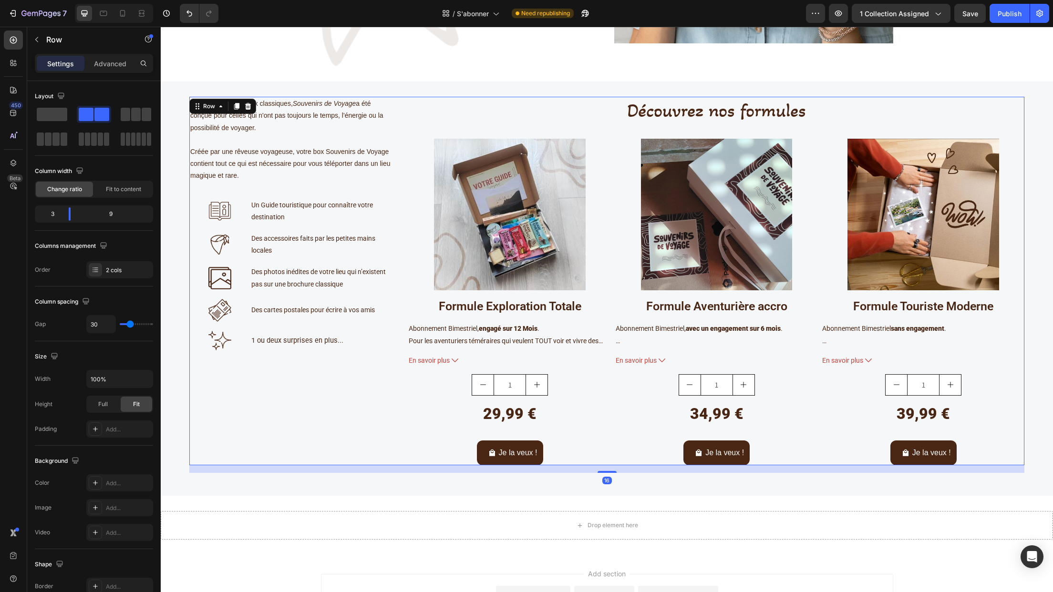
scroll to position [376, 0]
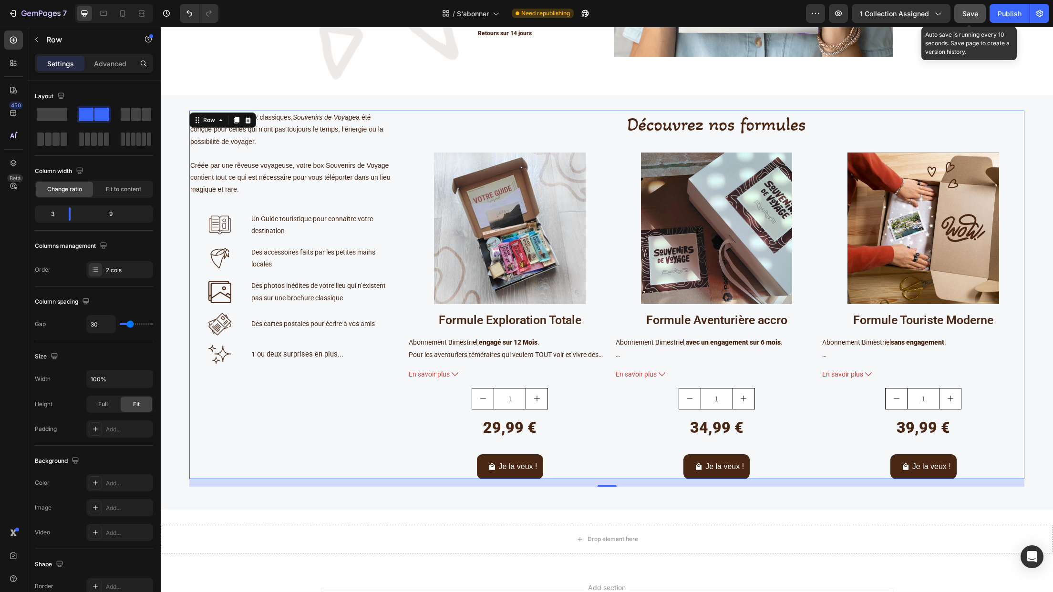
click at [878, 12] on span "Save" at bounding box center [970, 14] width 16 height 8
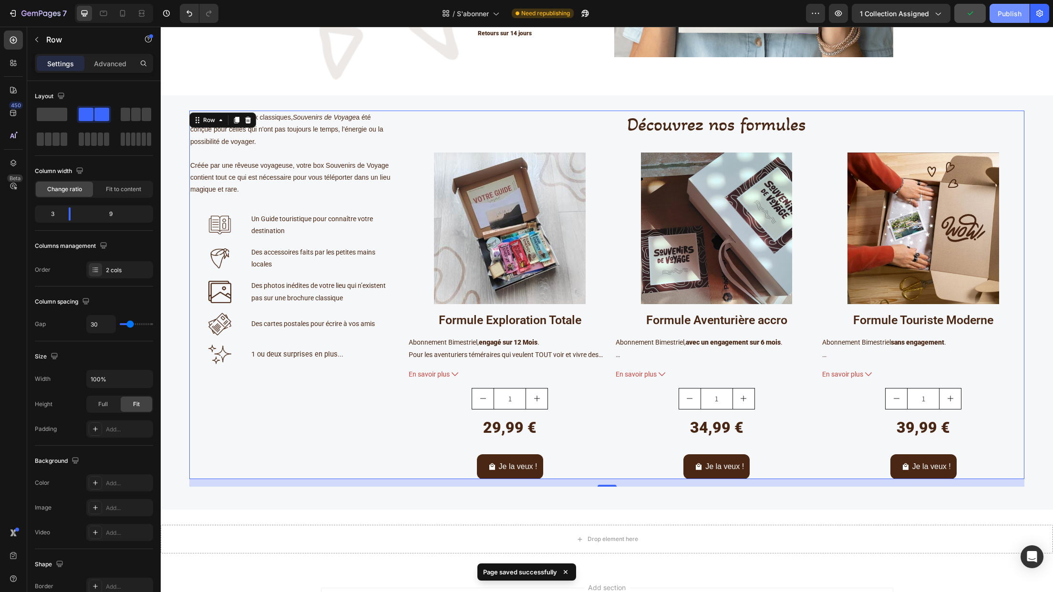
click at [878, 17] on div "Publish" at bounding box center [1010, 14] width 24 height 10
click at [549, 459] on div "Je la veux ! Add to Cart" at bounding box center [510, 466] width 202 height 25
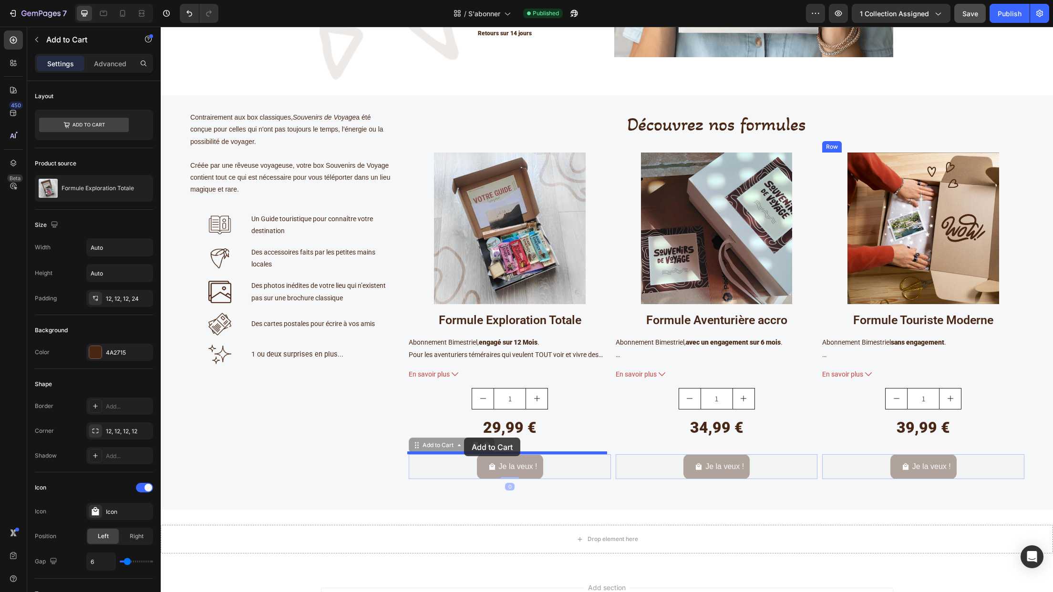
drag, startPoint x: 424, startPoint y: 445, endPoint x: 464, endPoint y: 438, distance: 40.7
drag, startPoint x: 440, startPoint y: 448, endPoint x: 449, endPoint y: 413, distance: 35.4
click at [449, 413] on div "Header Se faire plaisir n'attend pas ! Heading Abonnez-vous pour faire le tour …" at bounding box center [607, 178] width 892 height 1056
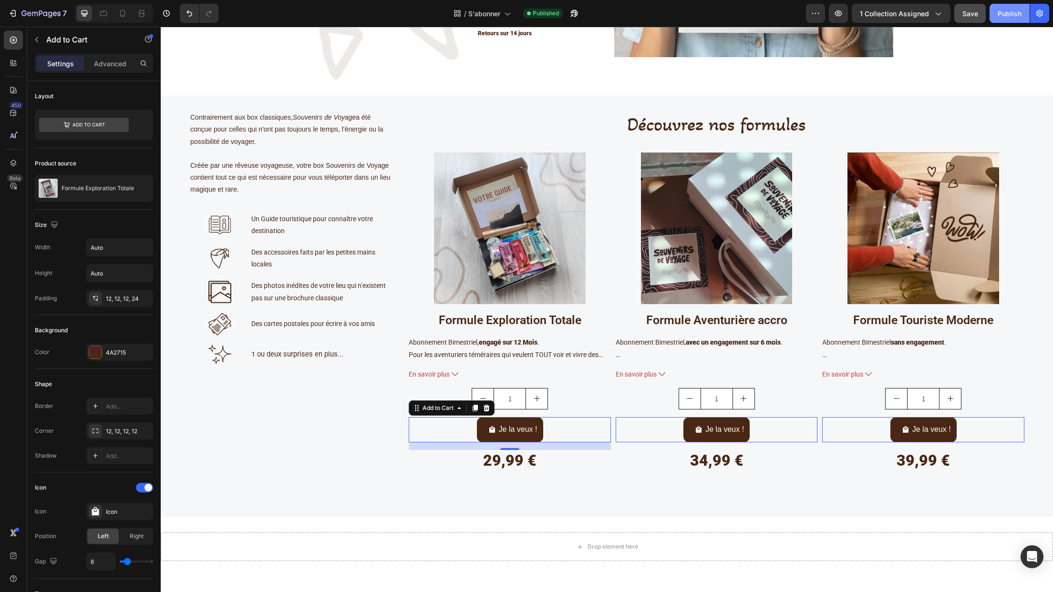
click at [878, 19] on button "Publish" at bounding box center [1009, 13] width 40 height 19
click at [565, 457] on div "29,99 € Product Price Product Price Row" at bounding box center [510, 468] width 202 height 37
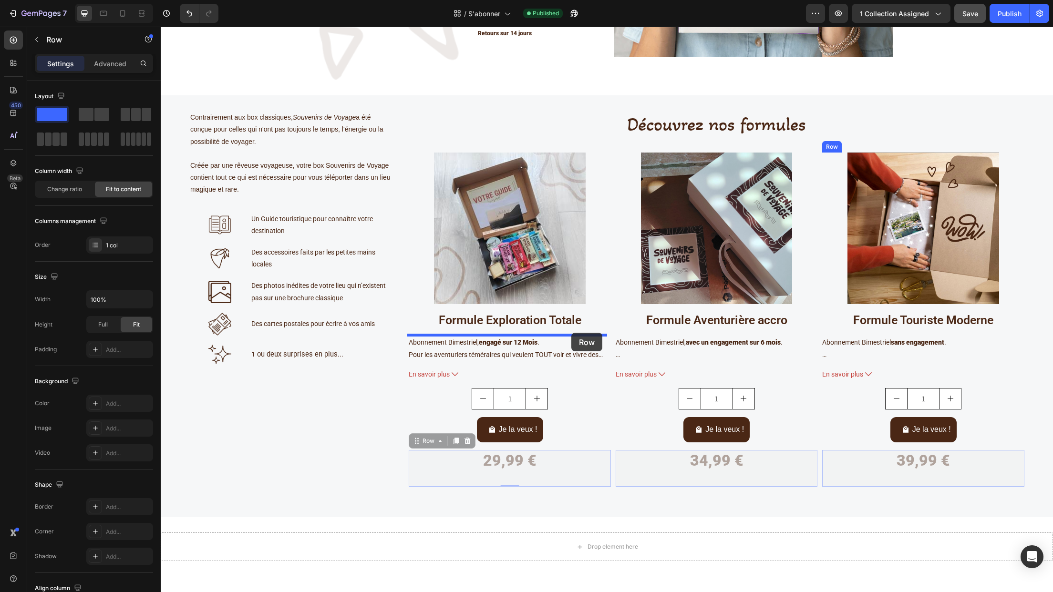
drag, startPoint x: 565, startPoint y: 457, endPoint x: 571, endPoint y: 333, distance: 124.6
click at [571, 333] on div "Header Se faire plaisir n'attend pas ! Heading Abonnez-vous pour faire le tour …" at bounding box center [607, 181] width 892 height 1063
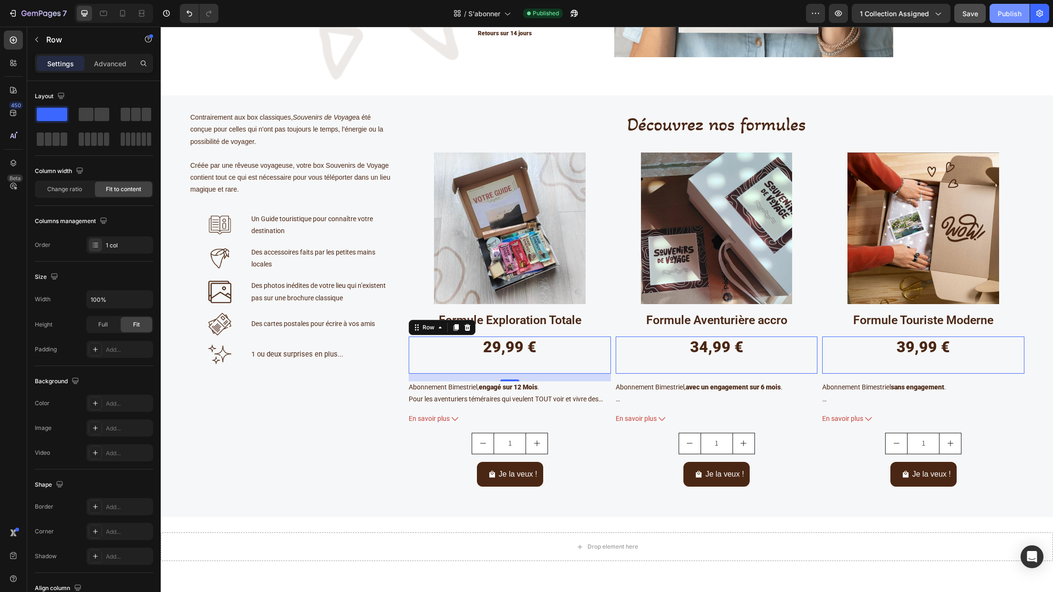
click at [878, 12] on div "Publish" at bounding box center [1010, 14] width 24 height 10
click at [535, 348] on div "29,99 € Product Price Product Price Row 0" at bounding box center [510, 355] width 202 height 37
click at [528, 348] on div "29,99 €" at bounding box center [509, 348] width 55 height 22
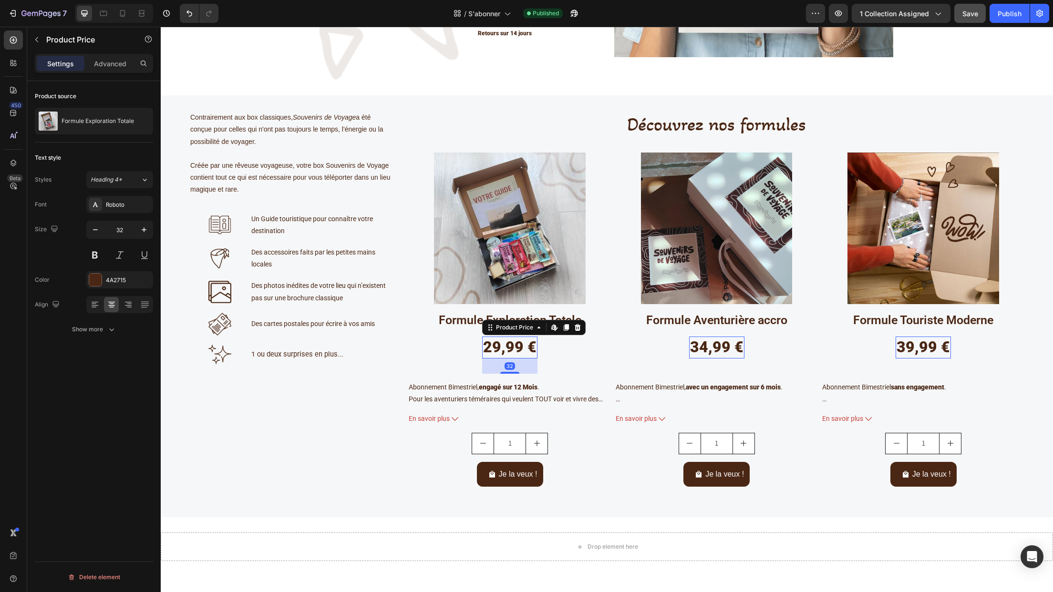
click at [530, 345] on div "29,99 €" at bounding box center [509, 348] width 55 height 22
click at [540, 348] on div "29,99 € Product Price Edit content in Shopify 32 Product Price Edit content in …" at bounding box center [510, 355] width 202 height 37
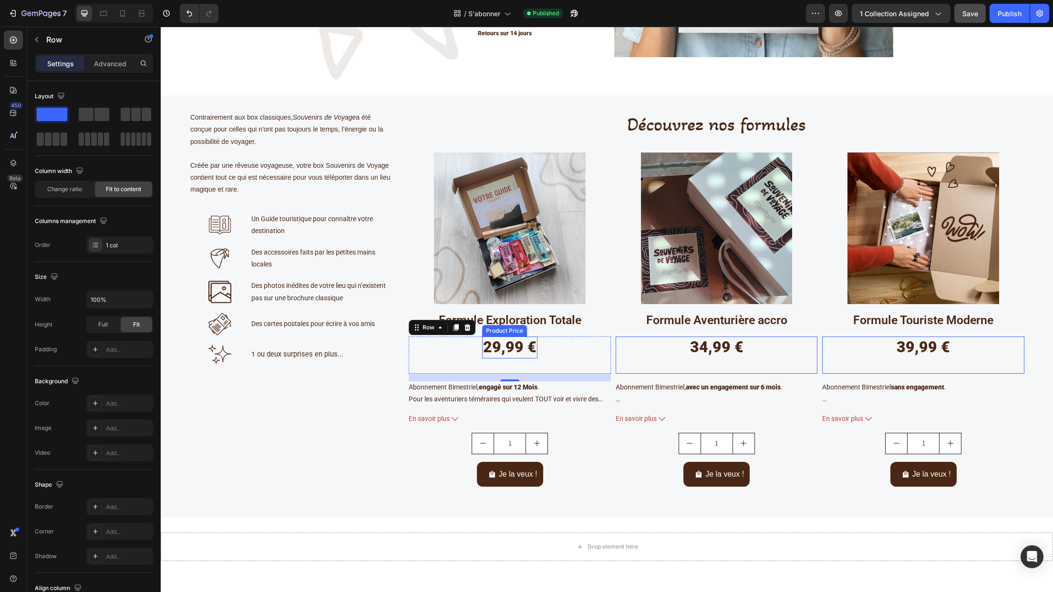
click at [519, 346] on div "29,99 €" at bounding box center [509, 348] width 55 height 22
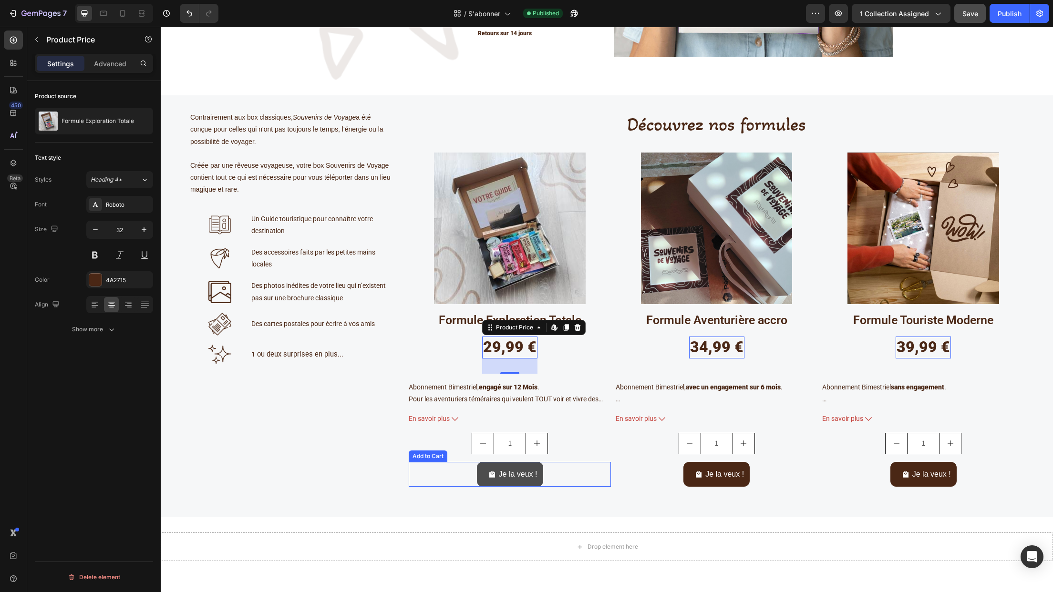
click at [481, 483] on button "Je la veux !" at bounding box center [510, 474] width 66 height 25
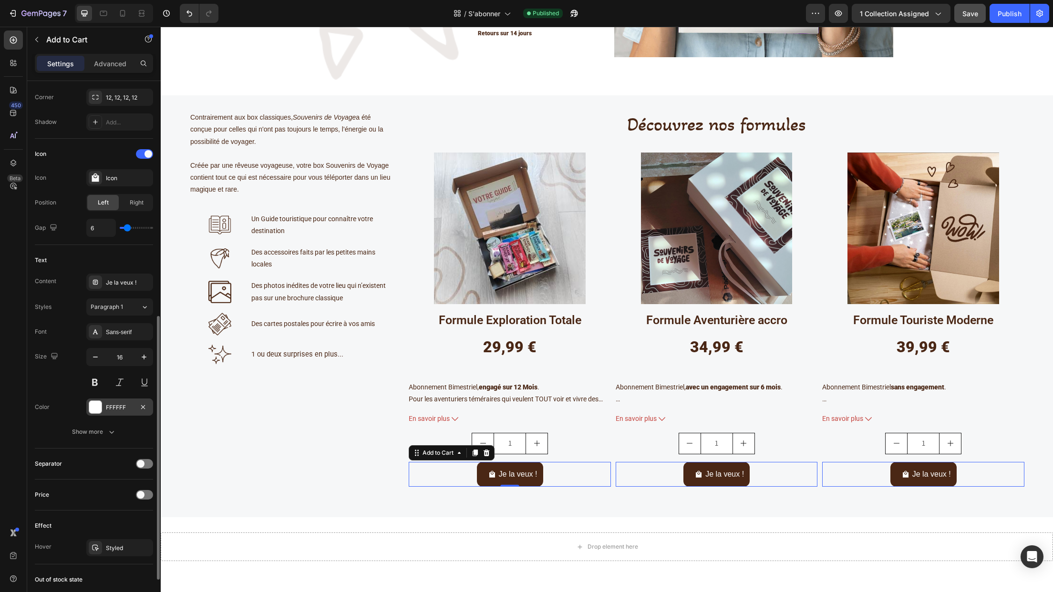
scroll to position [381, 0]
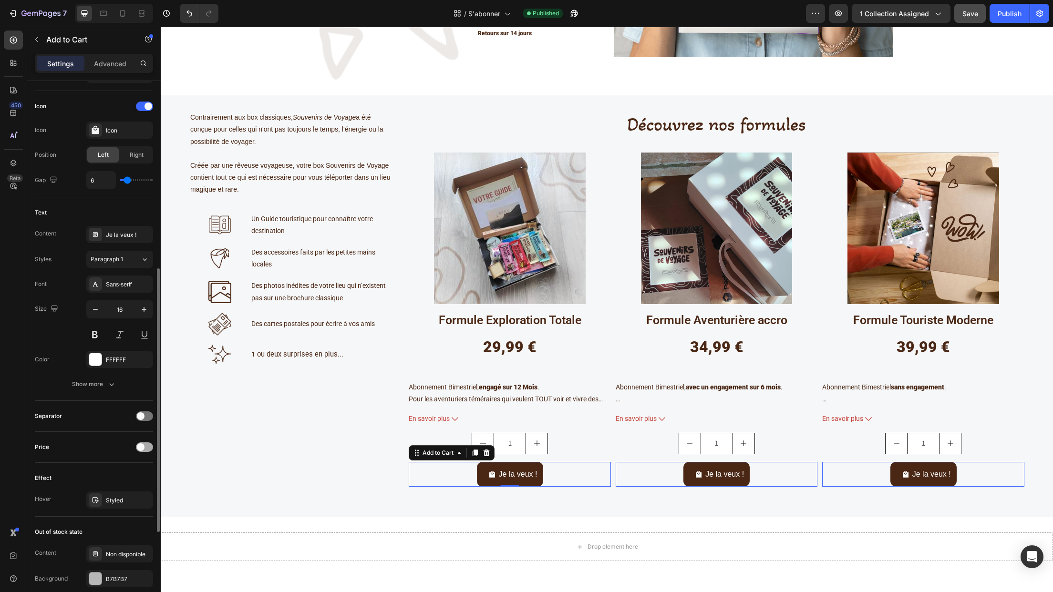
click at [140, 446] on span at bounding box center [141, 447] width 8 height 8
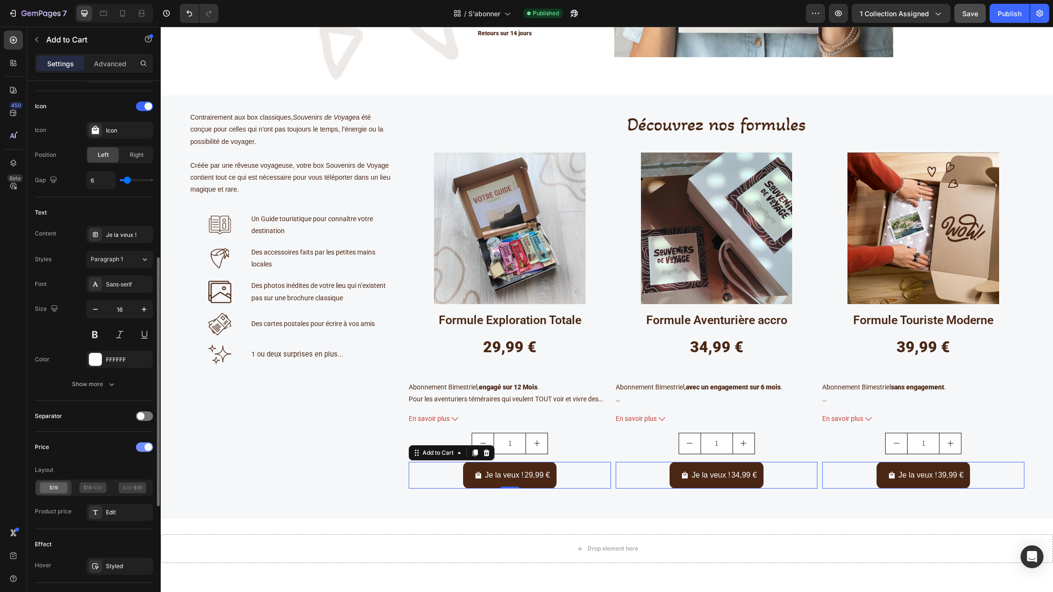
click at [140, 446] on div at bounding box center [144, 448] width 17 height 10
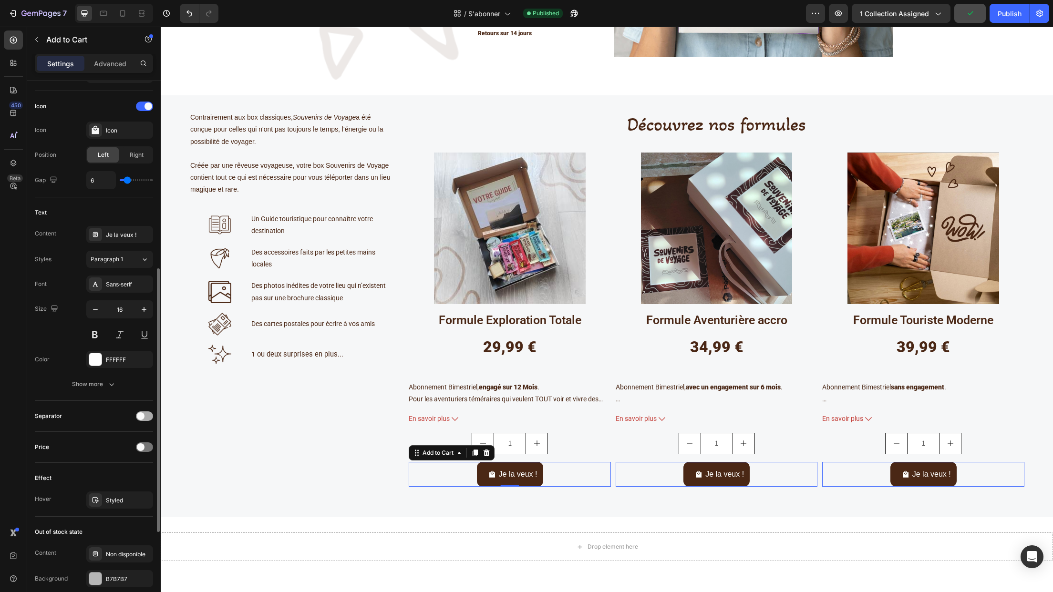
click at [138, 417] on span at bounding box center [141, 416] width 8 height 8
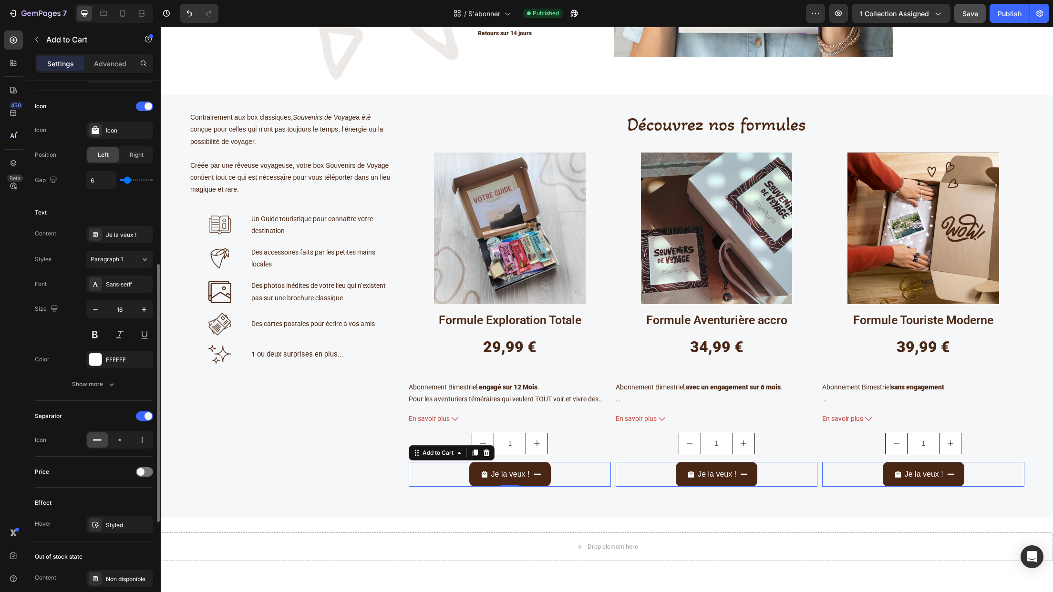
click at [139, 467] on div "Price" at bounding box center [94, 471] width 118 height 15
click at [139, 474] on span at bounding box center [141, 472] width 8 height 8
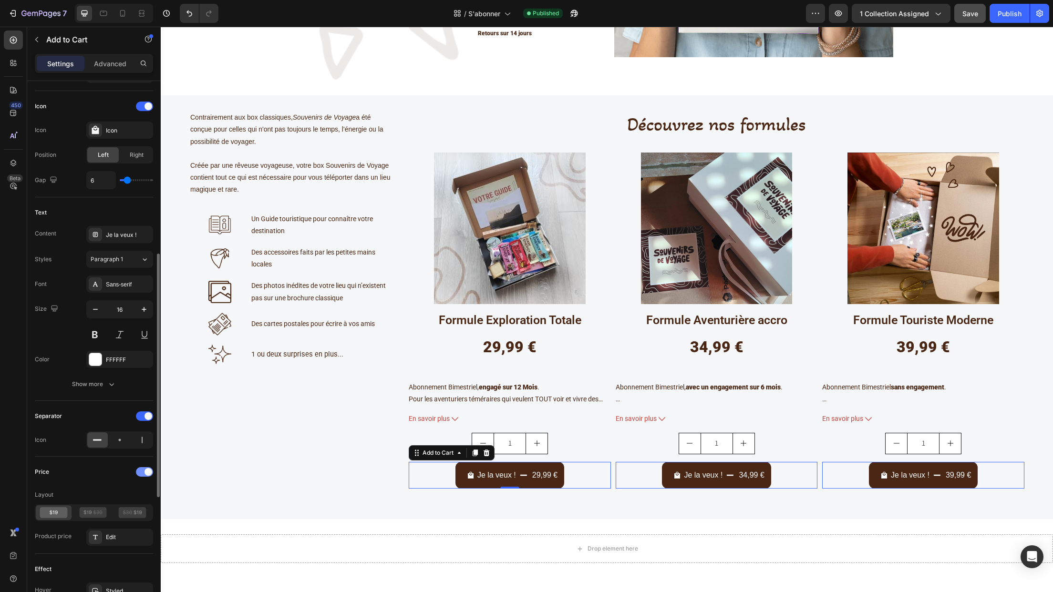
click at [139, 474] on div at bounding box center [144, 472] width 17 height 10
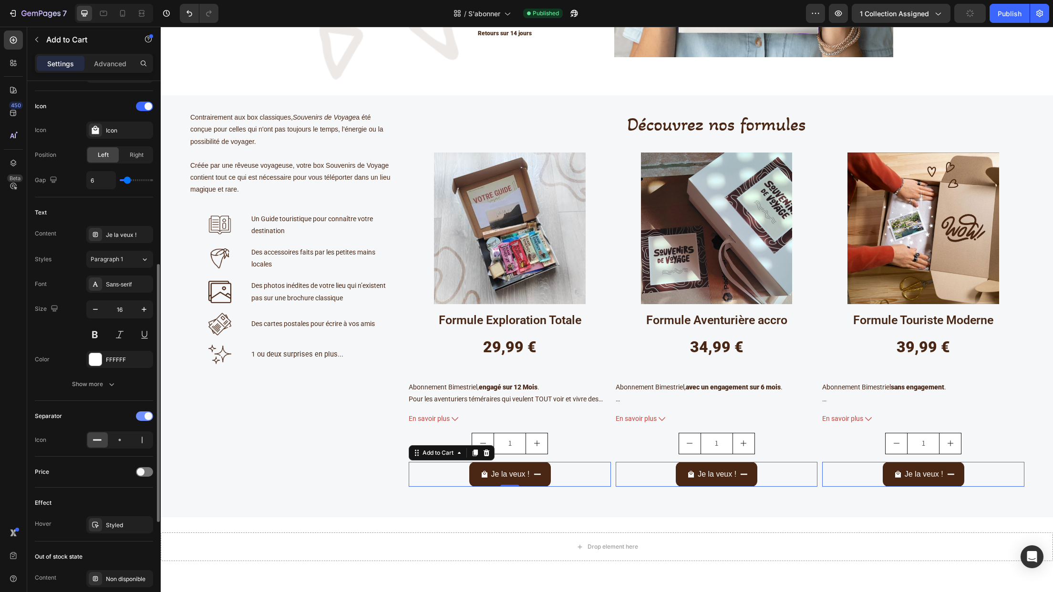
click at [142, 419] on div at bounding box center [144, 417] width 17 height 10
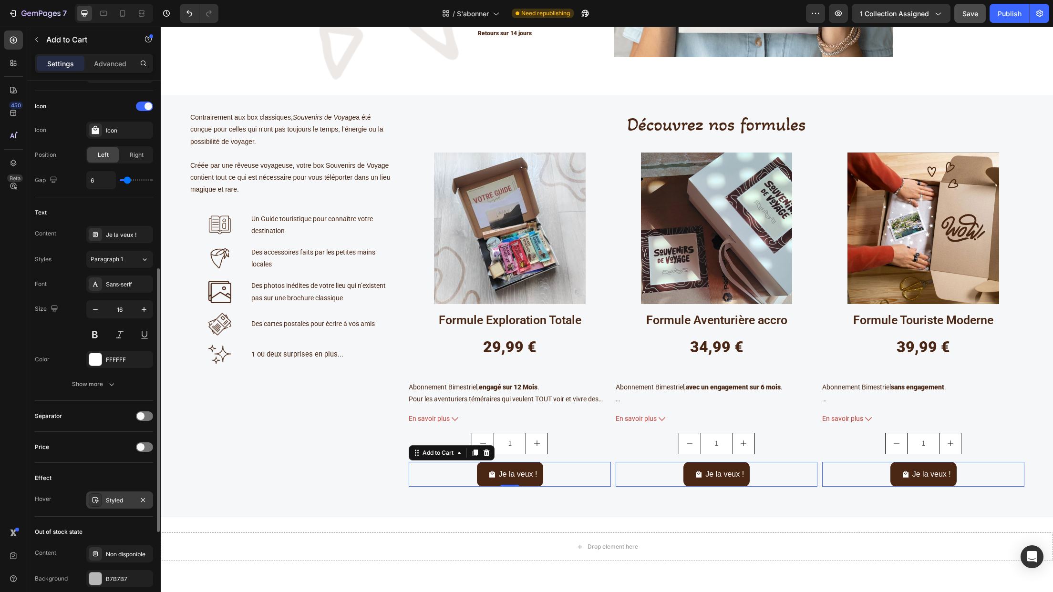
click at [113, 506] on div "Styled" at bounding box center [119, 500] width 67 height 17
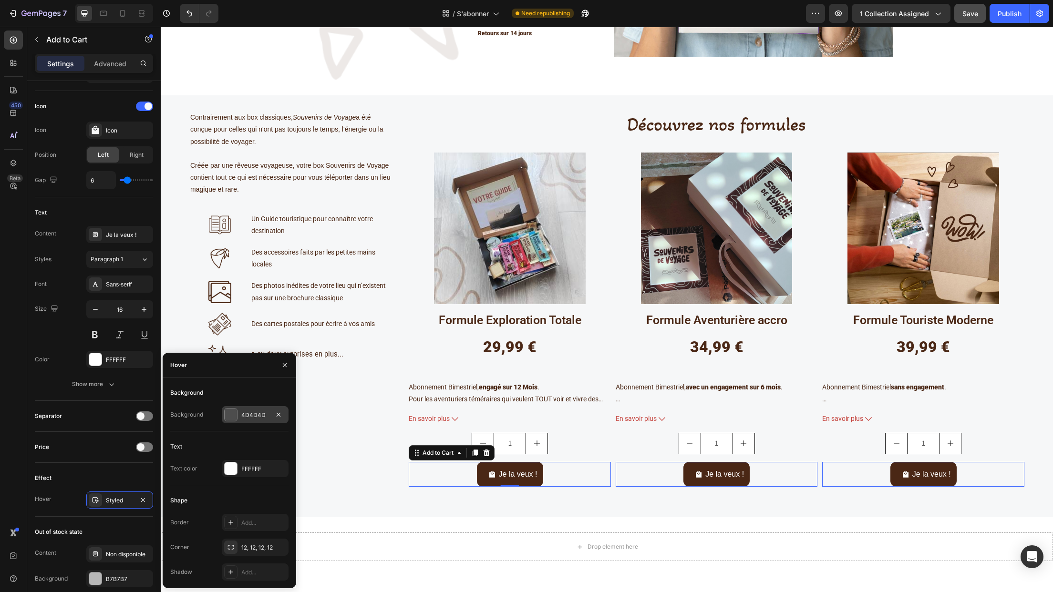
click at [257, 415] on div "4D4D4D" at bounding box center [255, 415] width 28 height 9
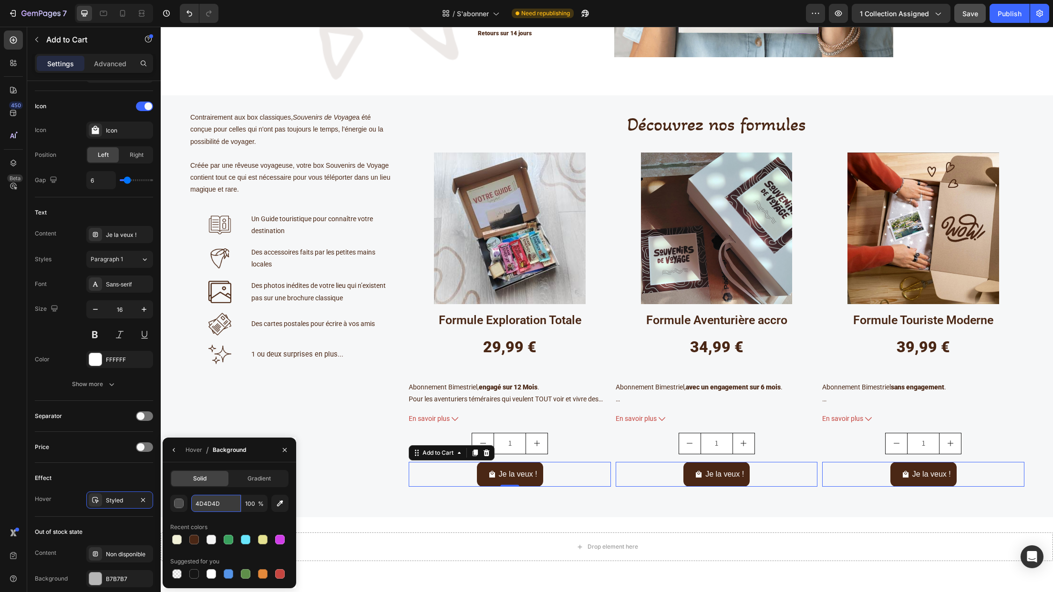
click at [218, 505] on input "4D4D4D" at bounding box center [216, 503] width 50 height 17
type input "DC9176"
click at [210, 500] on input "DC9176" at bounding box center [216, 503] width 50 height 17
click at [194, 455] on div "Hover" at bounding box center [193, 450] width 17 height 15
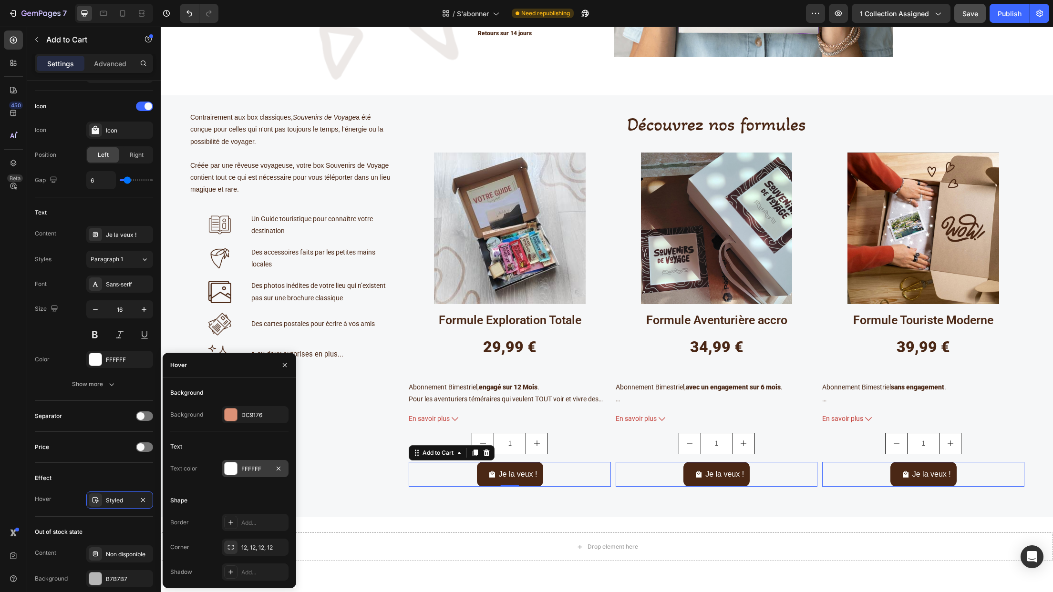
click at [258, 470] on div "FFFFFF" at bounding box center [255, 469] width 28 height 9
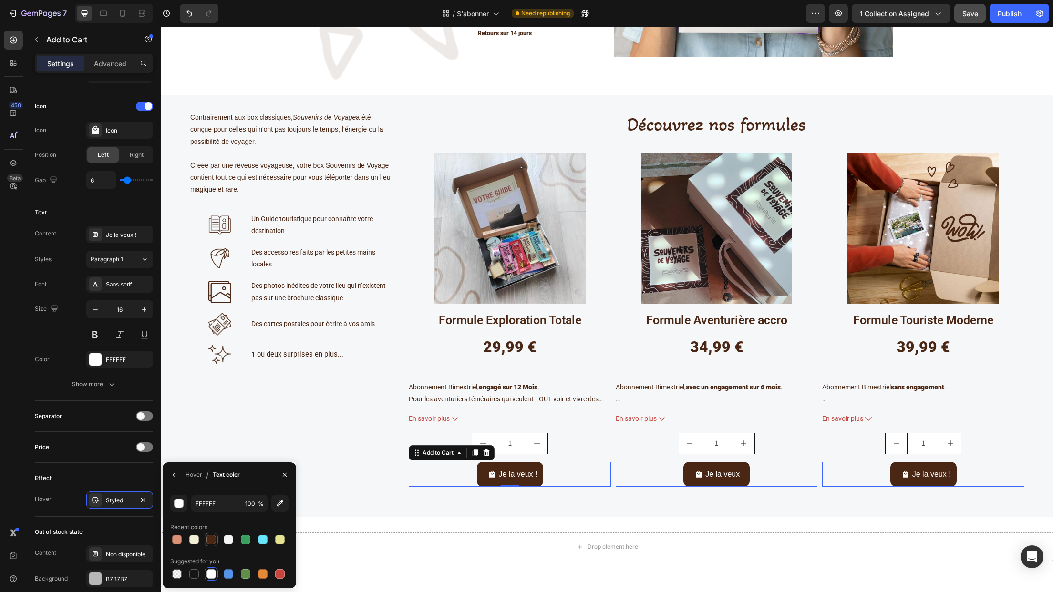
click at [210, 538] on div at bounding box center [211, 540] width 10 height 10
type input "4A2715"
click at [543, 482] on button "Je la veux !" at bounding box center [510, 474] width 66 height 25
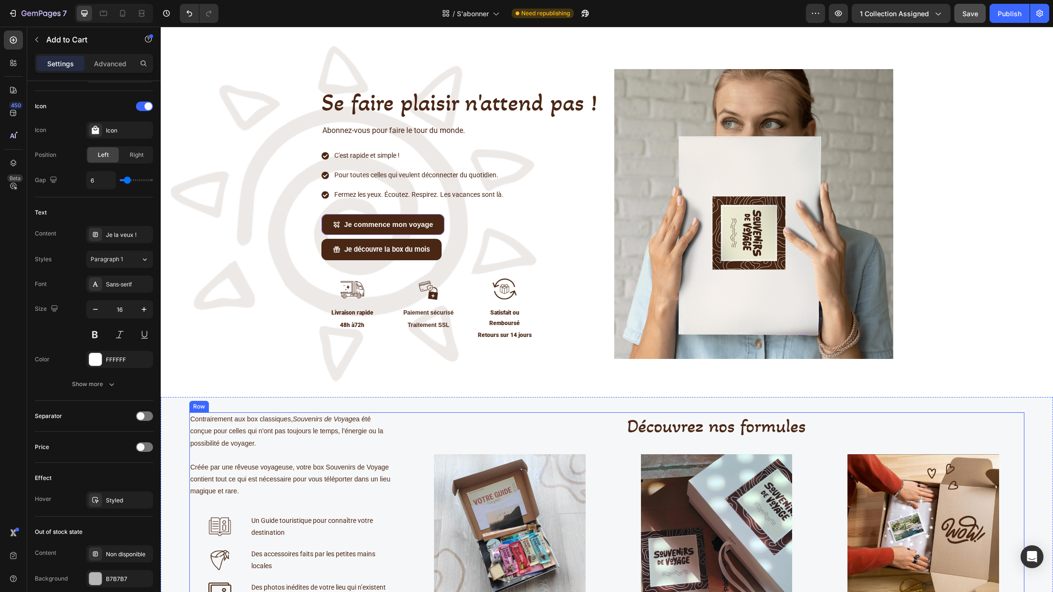
scroll to position [42, 0]
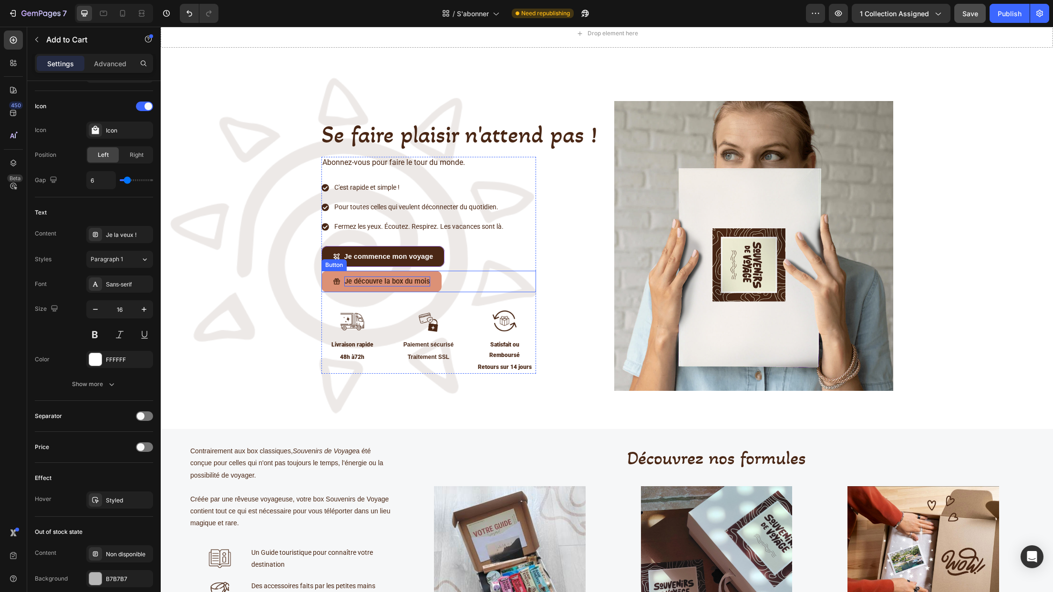
click at [353, 284] on span "Je découvre la box du mois" at bounding box center [387, 281] width 86 height 9
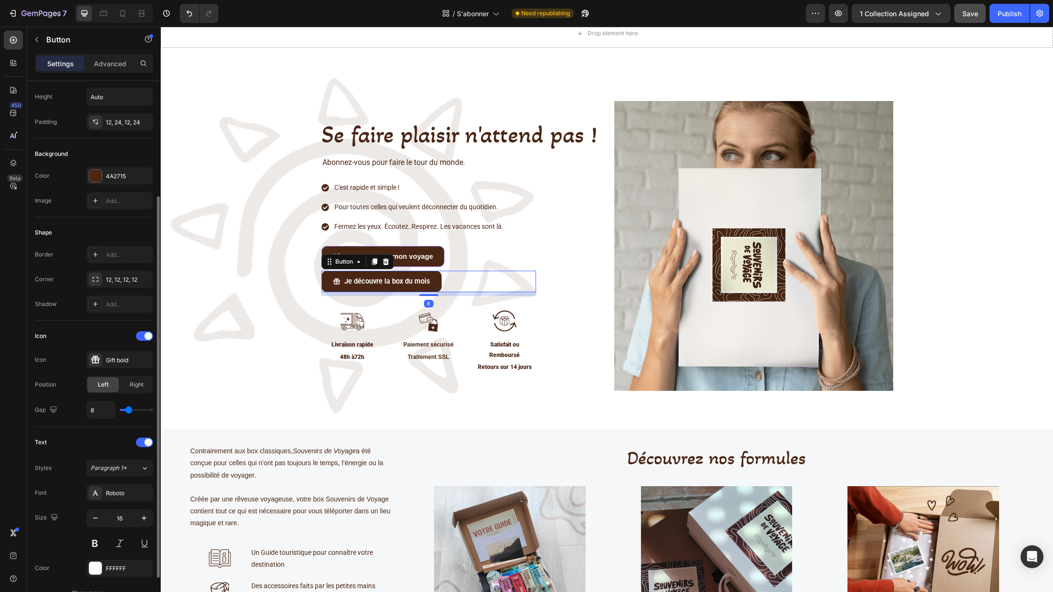
scroll to position [191, 0]
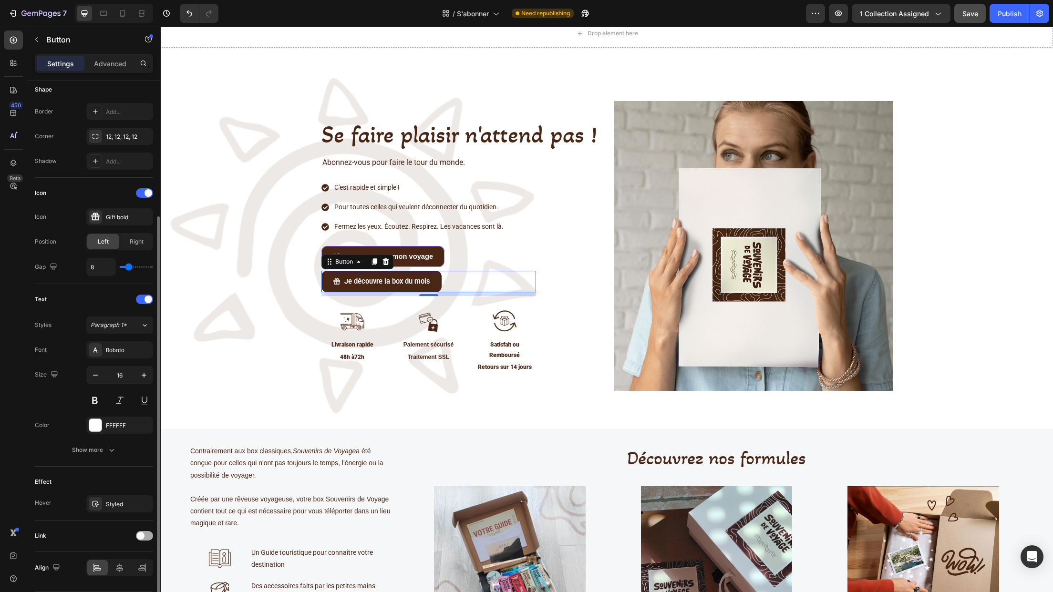
click at [144, 534] on span at bounding box center [141, 536] width 8 height 8
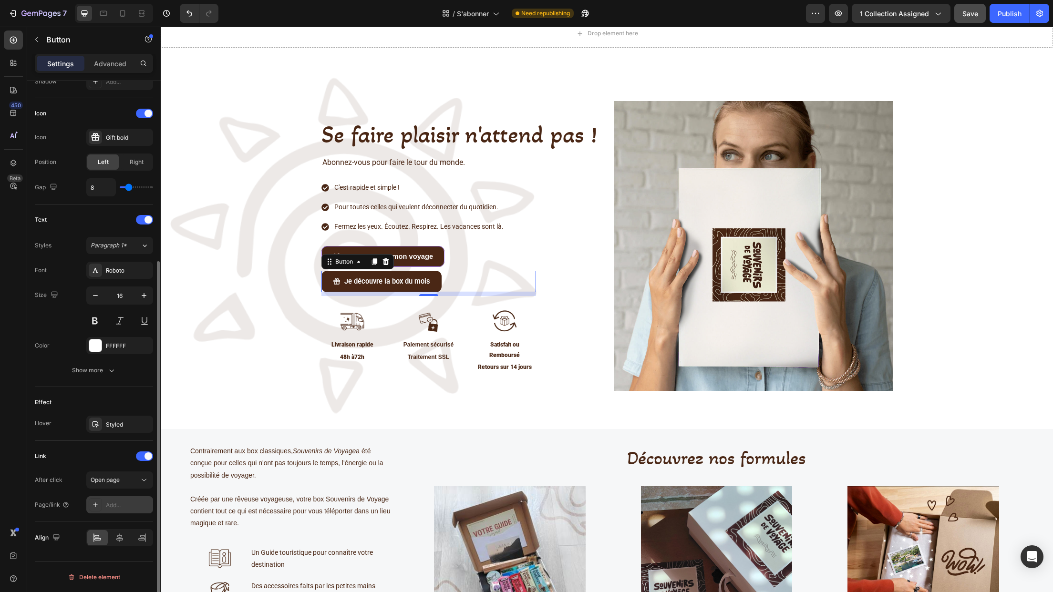
click at [125, 504] on div "Add..." at bounding box center [128, 505] width 45 height 9
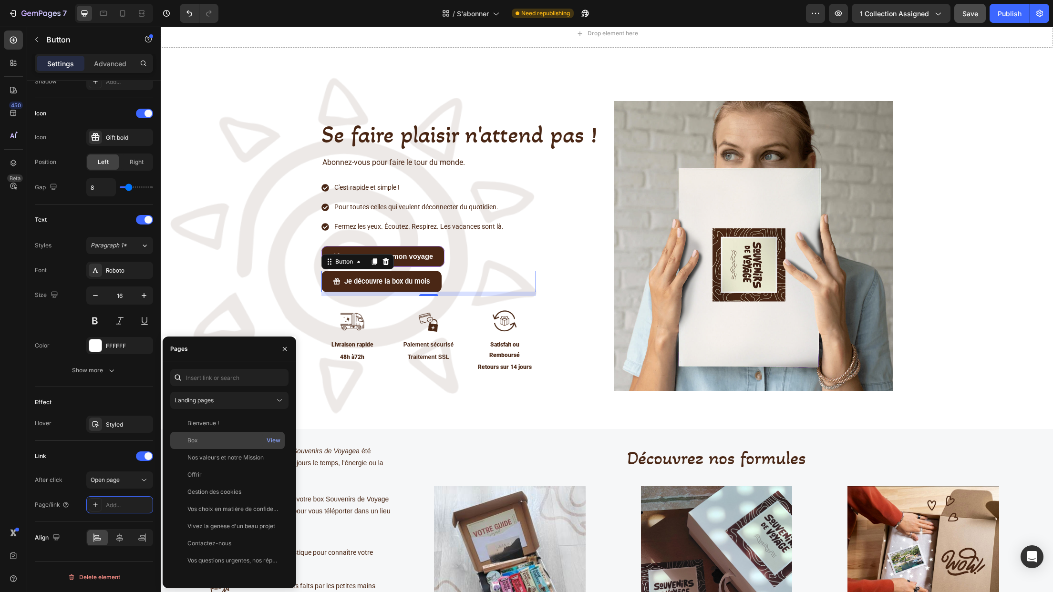
click at [195, 449] on div "Box View" at bounding box center [227, 457] width 114 height 17
click at [252, 293] on div "Se faire plaisir n'attend pas ! Heading Abonnez-vous pour faire le tour du mond…" at bounding box center [607, 250] width 878 height 298
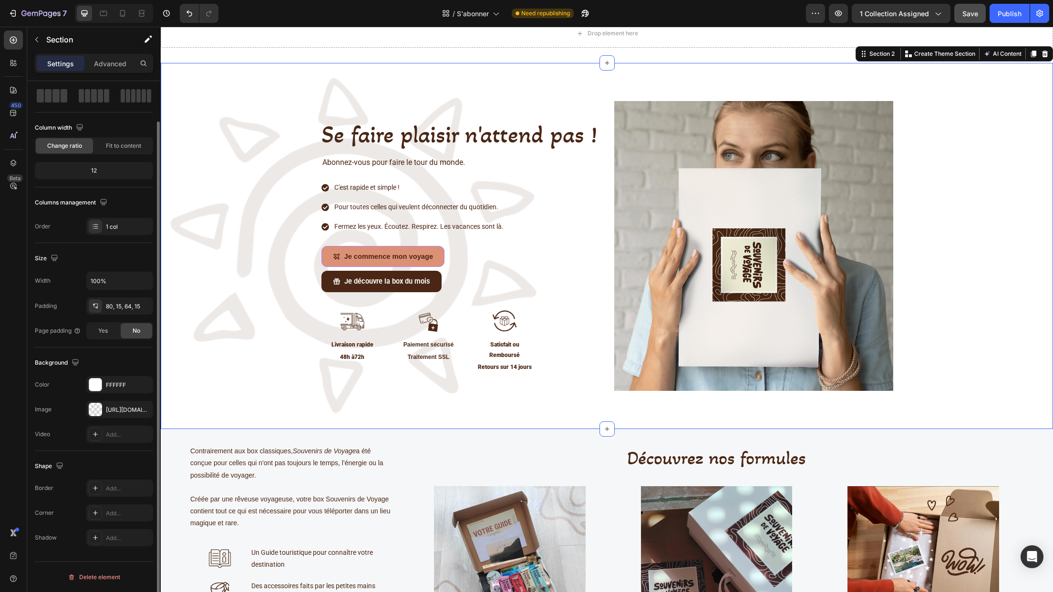
scroll to position [0, 0]
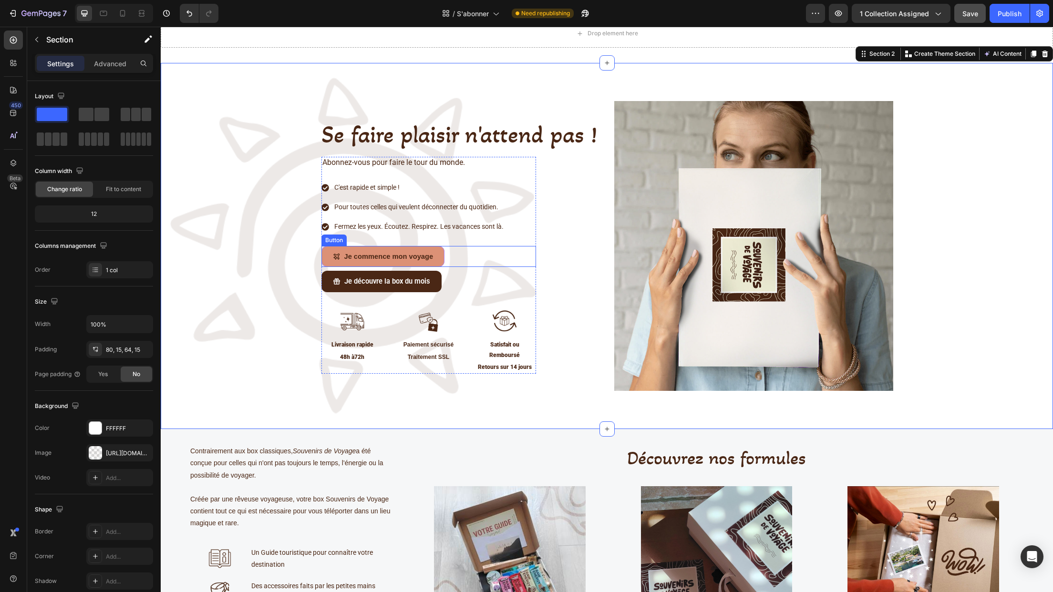
click at [436, 263] on button "Je commence mon voyage" at bounding box center [383, 256] width 124 height 21
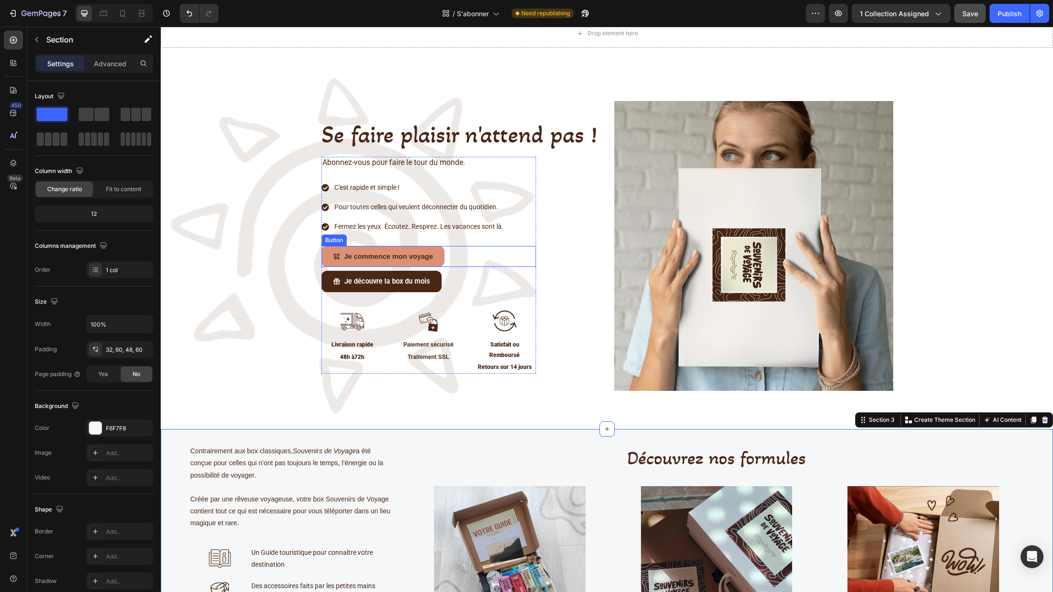
click at [437, 264] on button "Je commence mon voyage" at bounding box center [383, 256] width 124 height 21
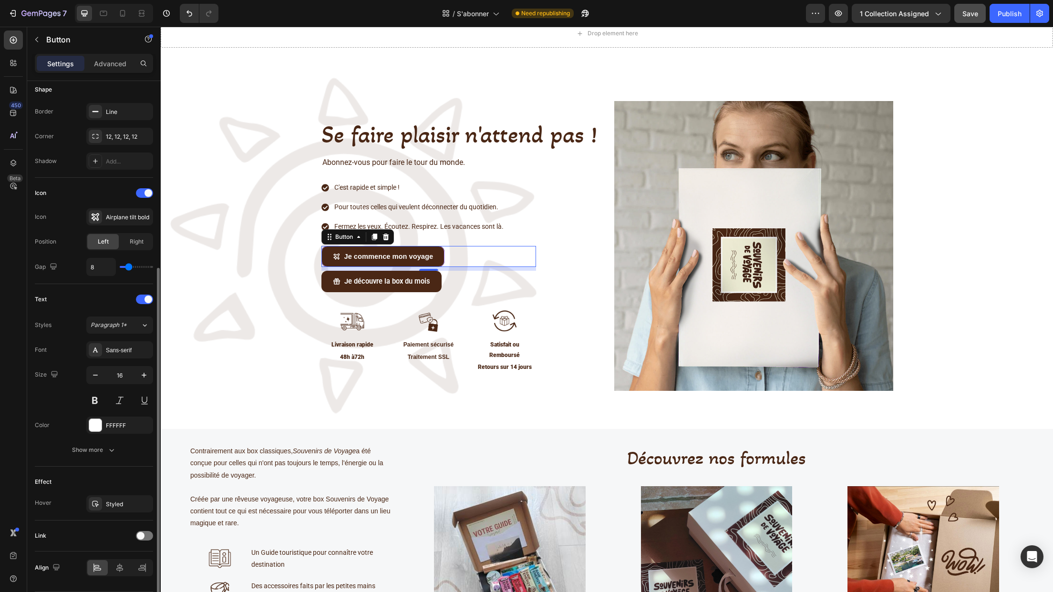
scroll to position [221, 0]
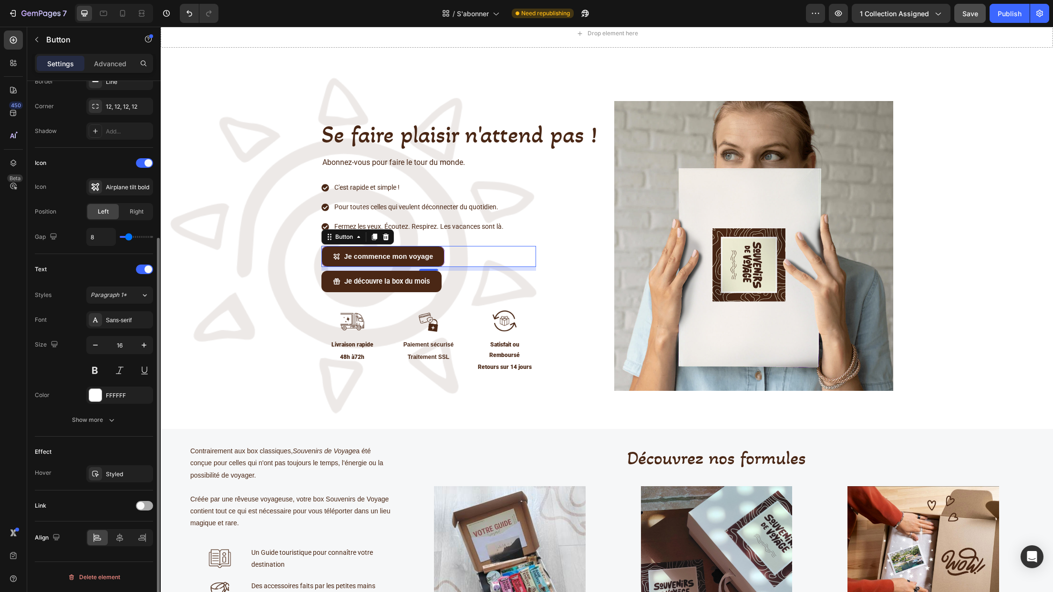
click at [142, 505] on span at bounding box center [141, 506] width 8 height 8
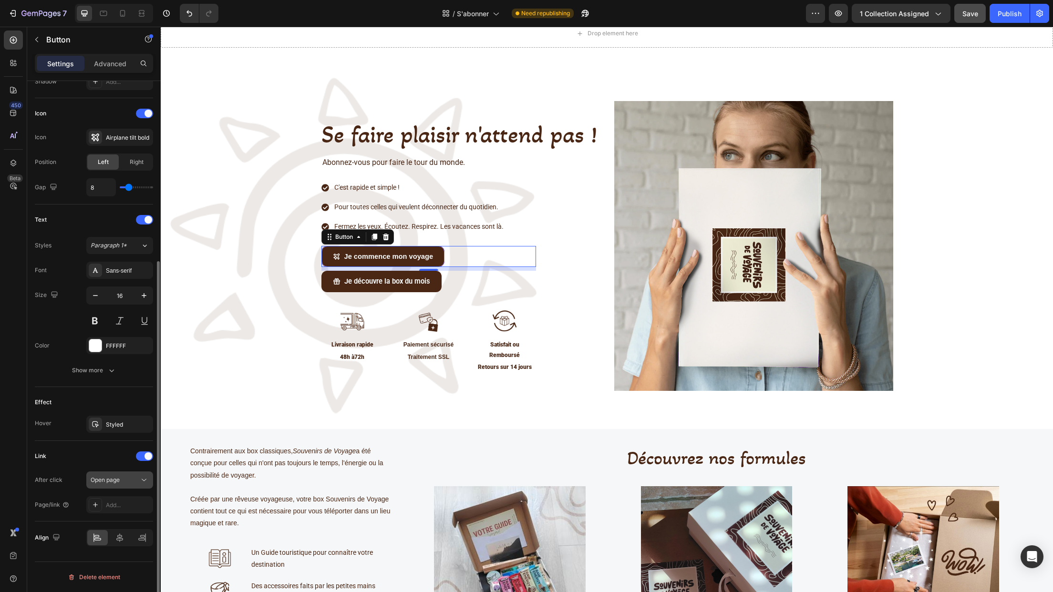
click at [143, 481] on icon at bounding box center [144, 480] width 10 height 10
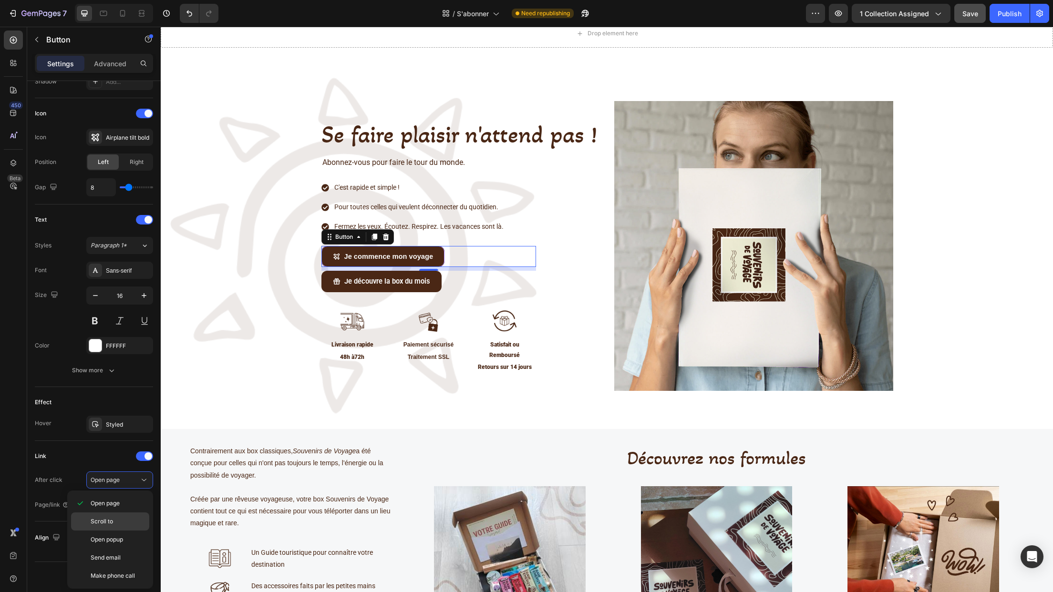
click at [123, 531] on div "Scroll to" at bounding box center [110, 540] width 78 height 18
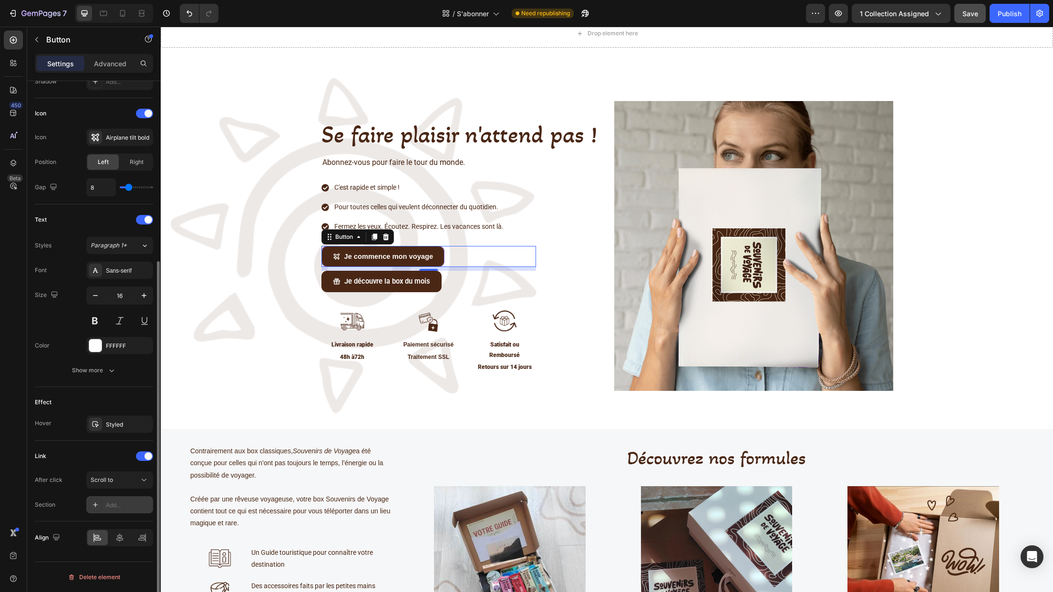
click at [117, 510] on div "Add..." at bounding box center [119, 504] width 67 height 17
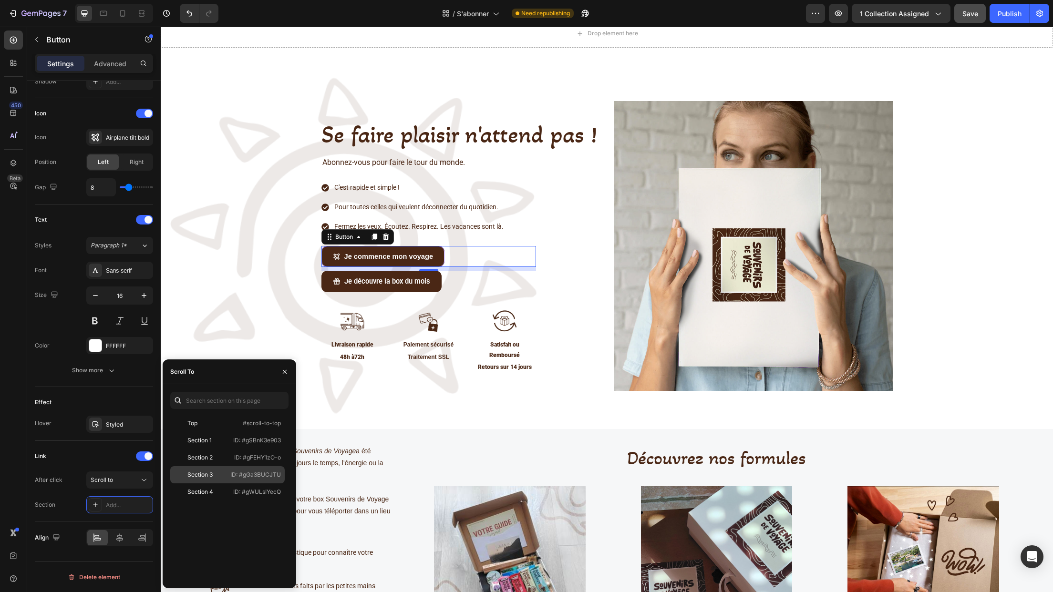
click at [246, 477] on p "ID: #gGa3BUCJTU" at bounding box center [255, 475] width 51 height 9
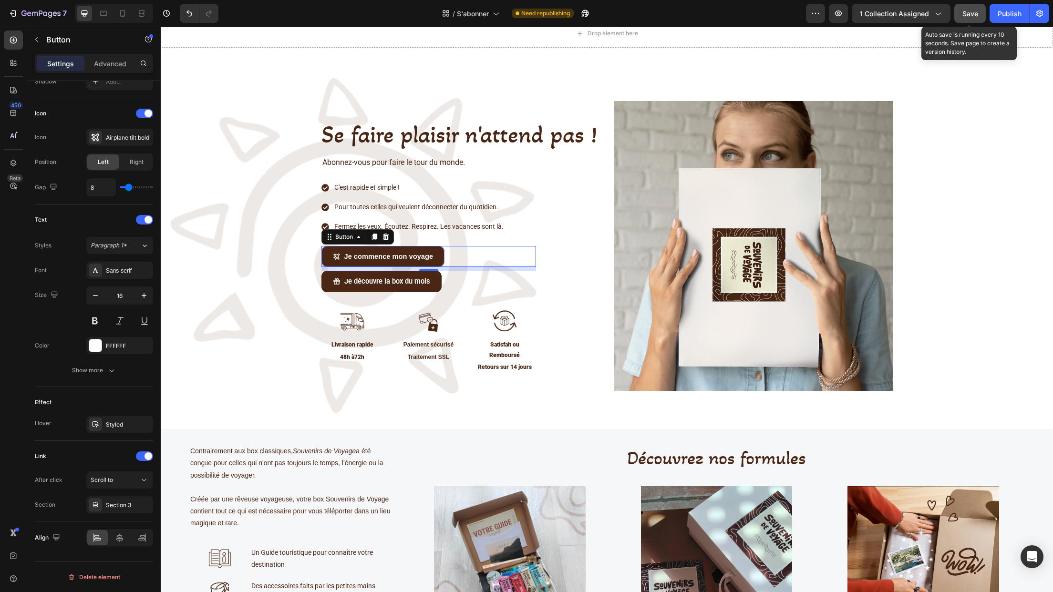
click at [878, 18] on div "Save" at bounding box center [970, 14] width 16 height 10
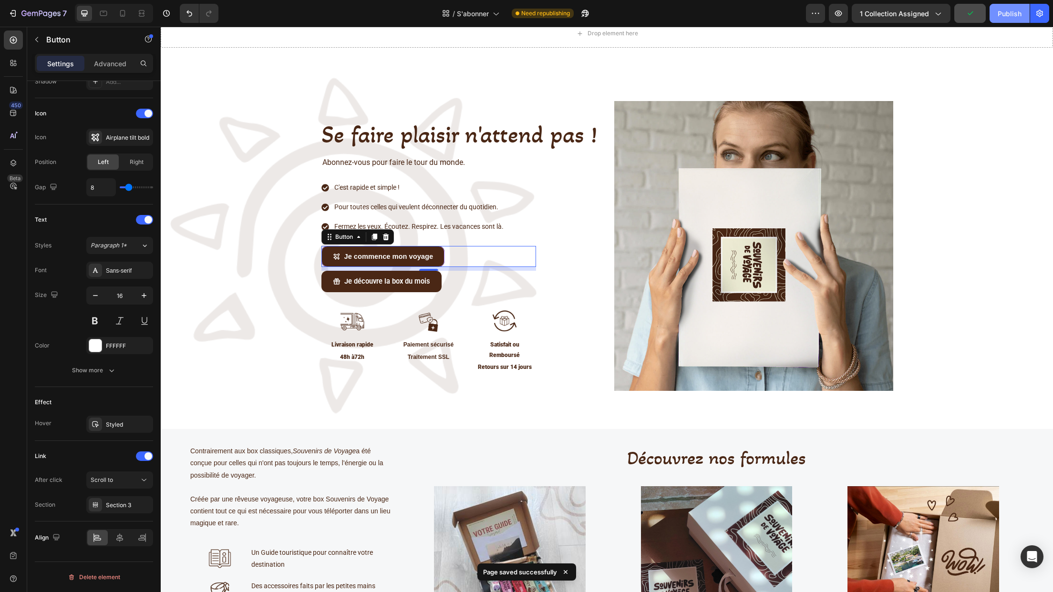
click at [878, 16] on div "Publish" at bounding box center [1010, 14] width 24 height 10
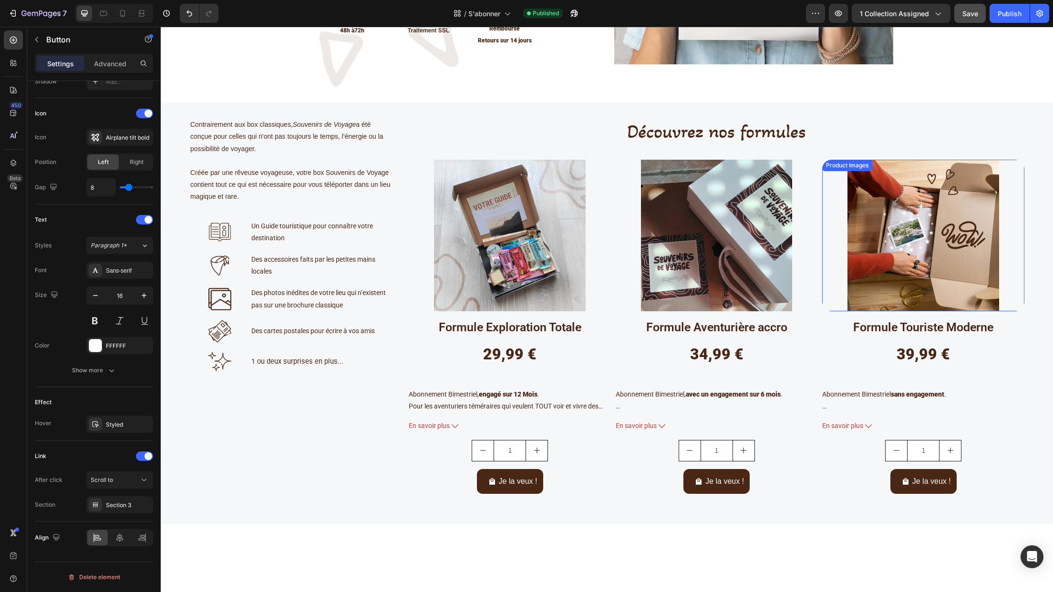
scroll to position [376, 0]
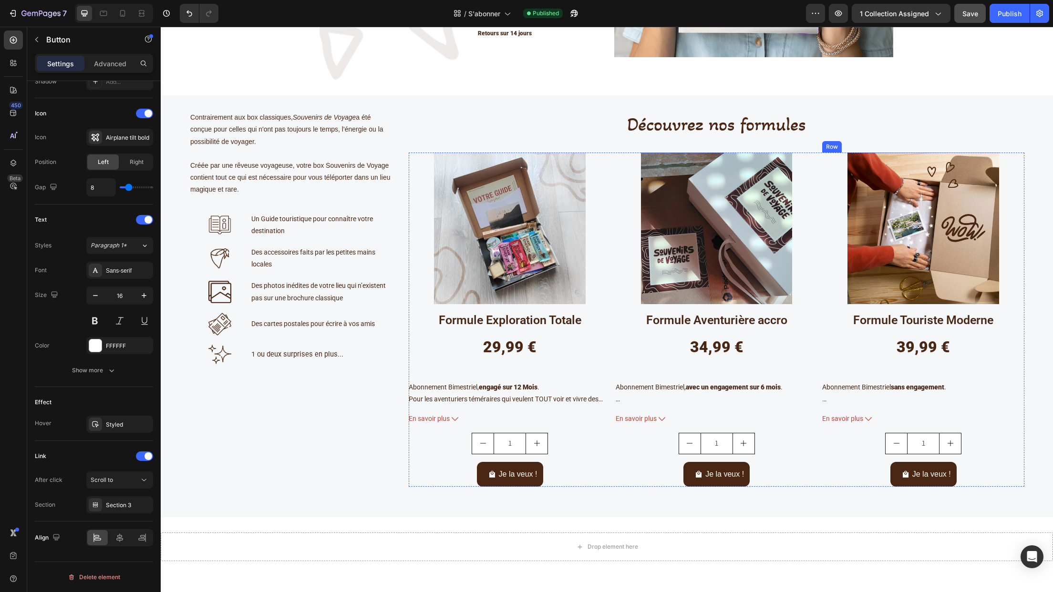
click at [611, 430] on div "Product Images Formule Touriste Moderne Product Title 39,99 € Product Price Pro…" at bounding box center [510, 320] width 202 height 334
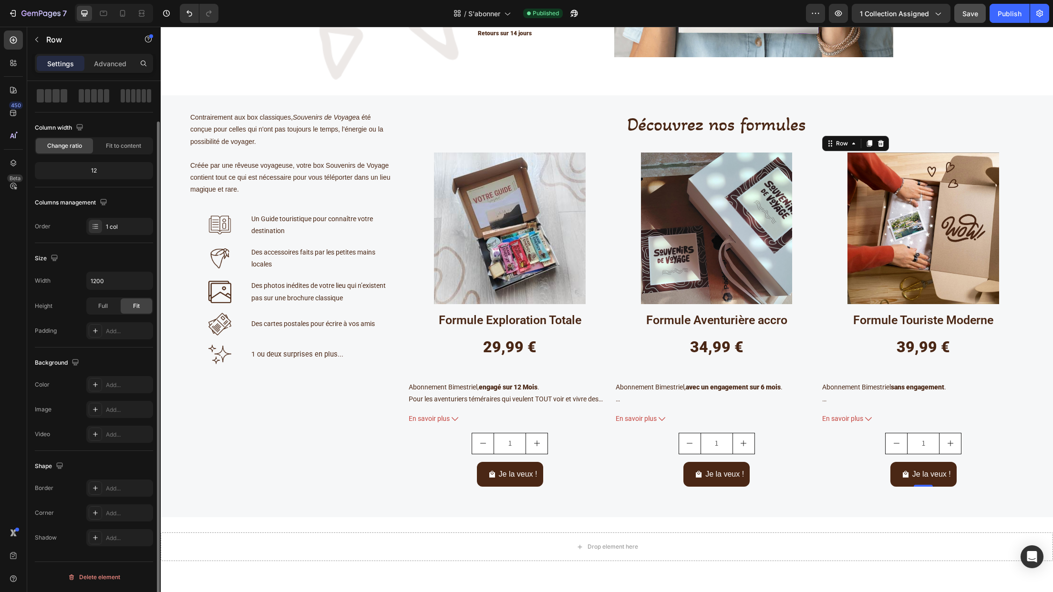
scroll to position [0, 0]
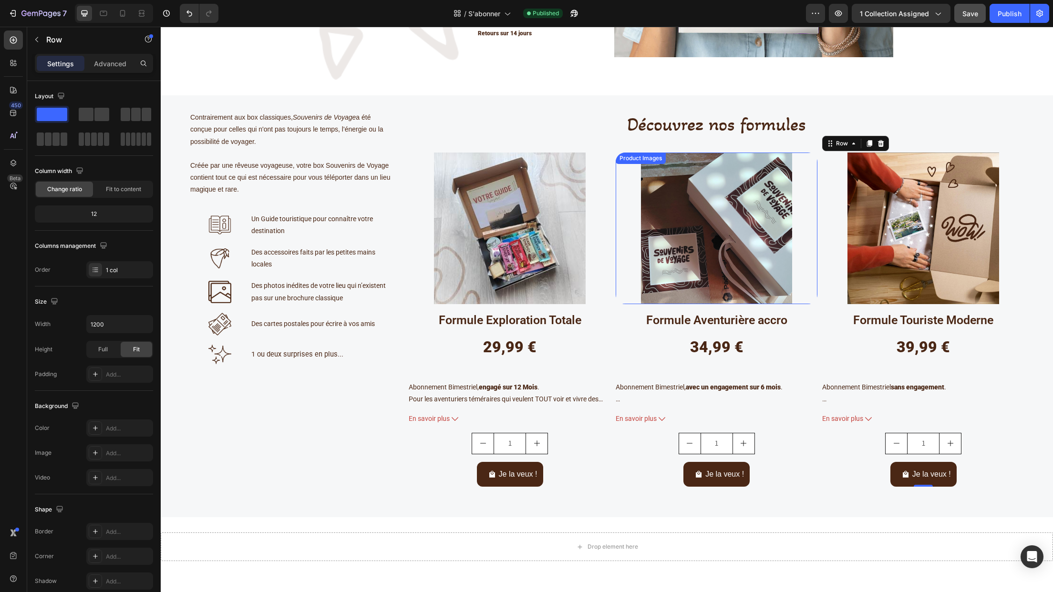
click at [611, 293] on div at bounding box center [510, 229] width 202 height 152
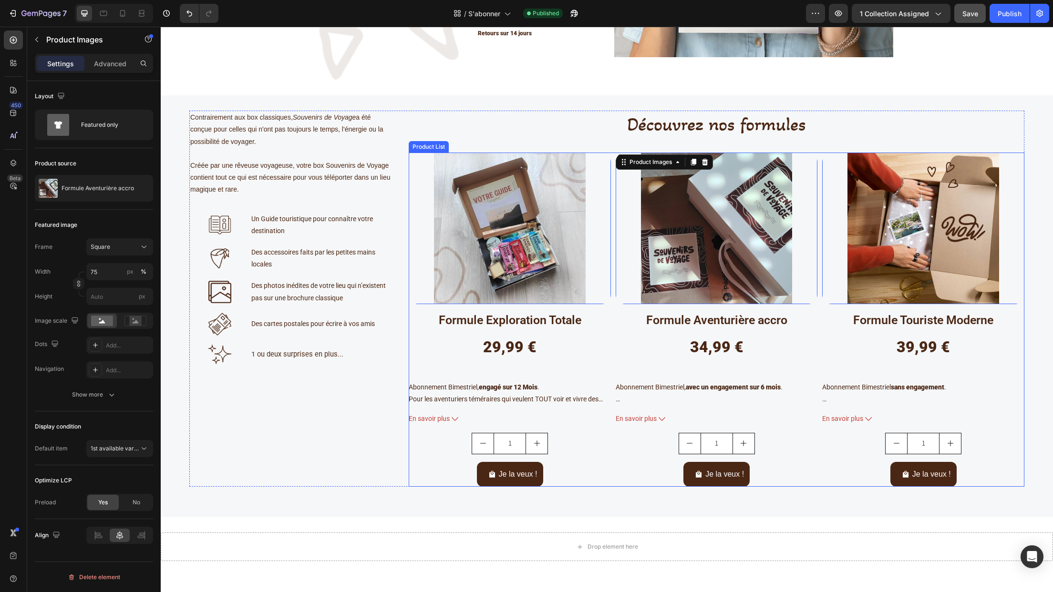
click at [610, 320] on div "Product Images 0 Formule Exploration Totale Product Title 29,99 € Product Price…" at bounding box center [717, 320] width 616 height 334
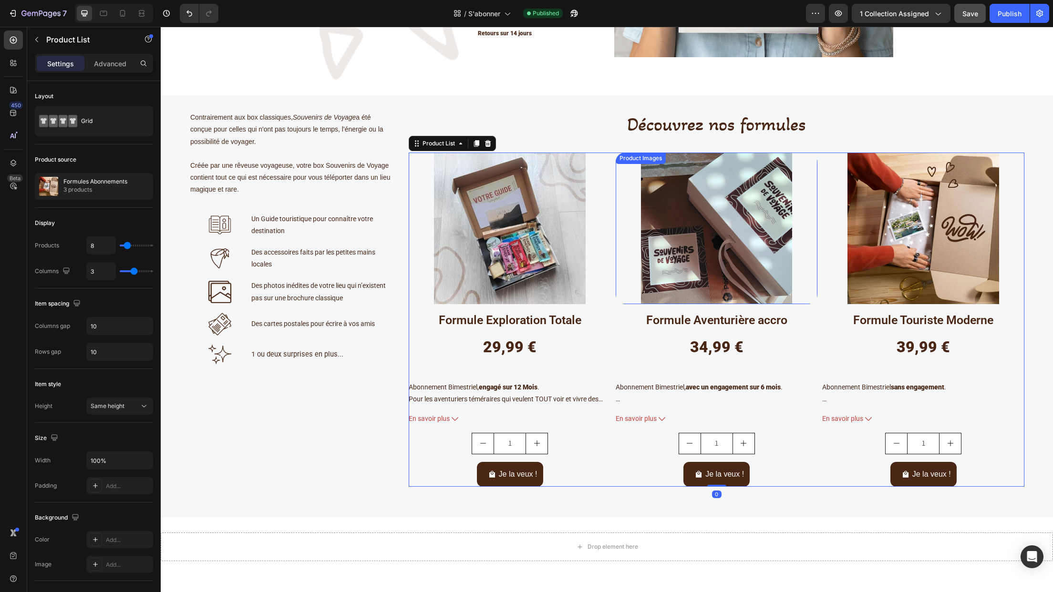
click at [611, 269] on div at bounding box center [510, 229] width 202 height 152
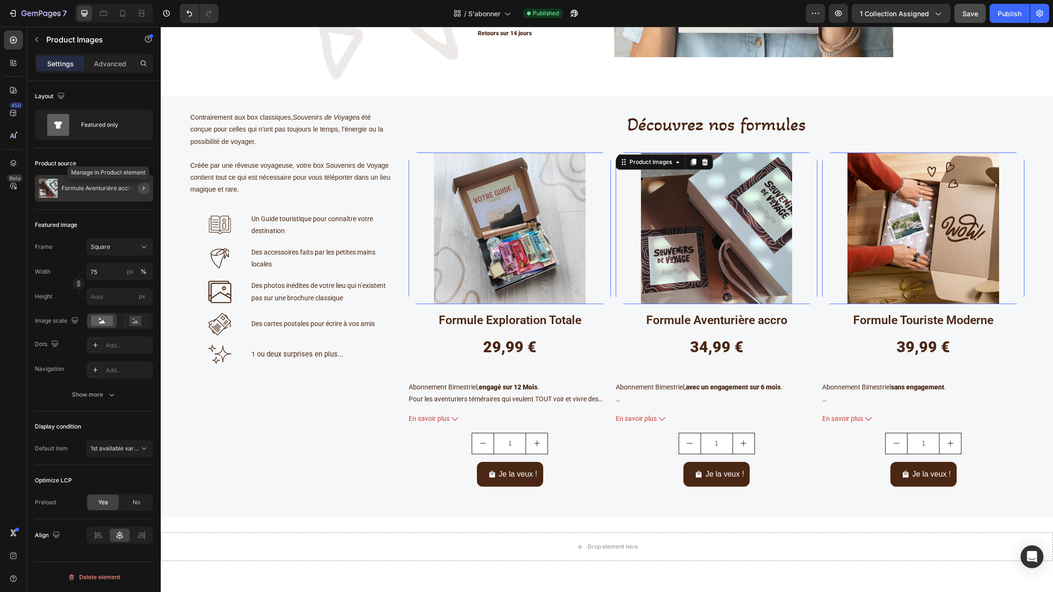
click at [144, 190] on icon "button" at bounding box center [144, 189] width 8 height 8
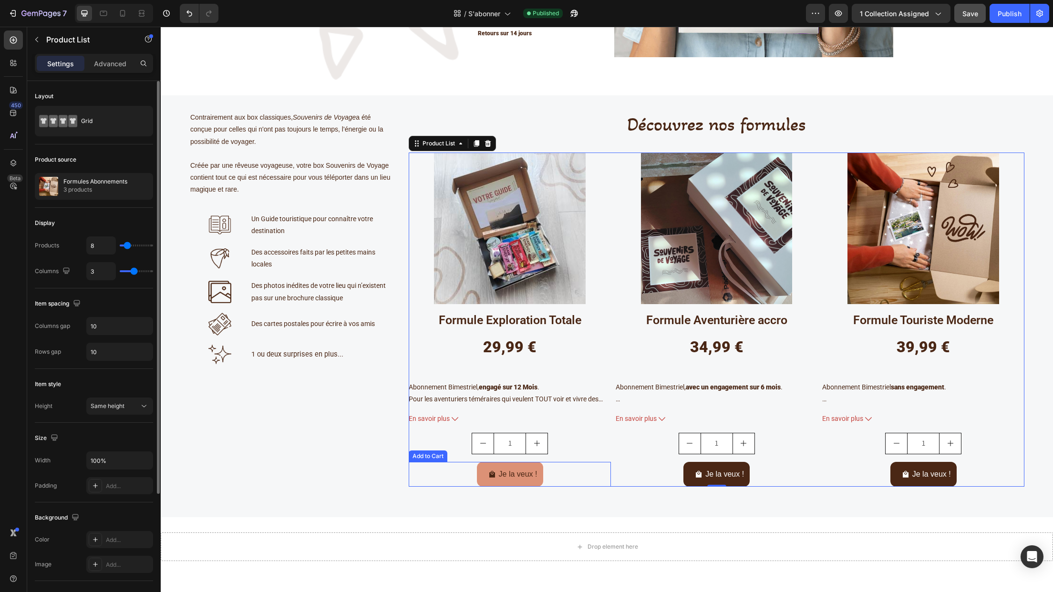
click at [486, 483] on button "Je la veux !" at bounding box center [510, 474] width 66 height 25
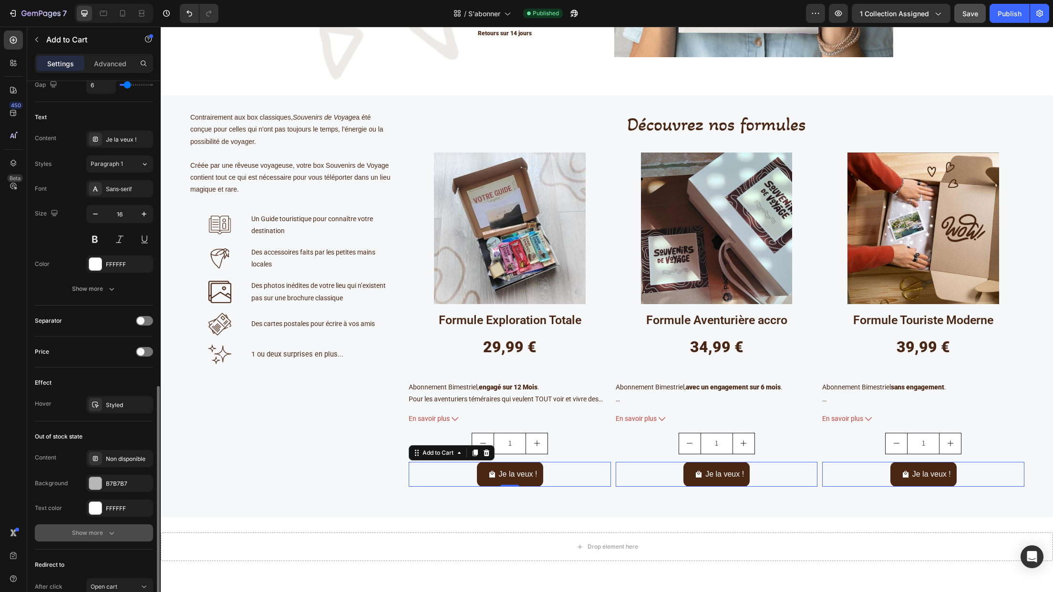
scroll to position [559, 0]
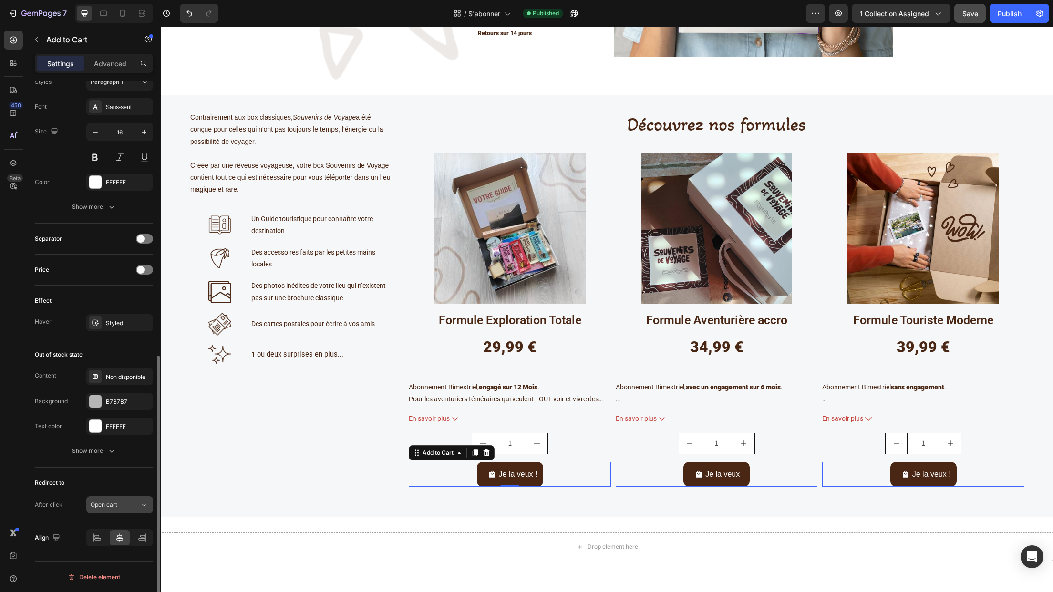
click at [144, 504] on icon at bounding box center [144, 505] width 10 height 10
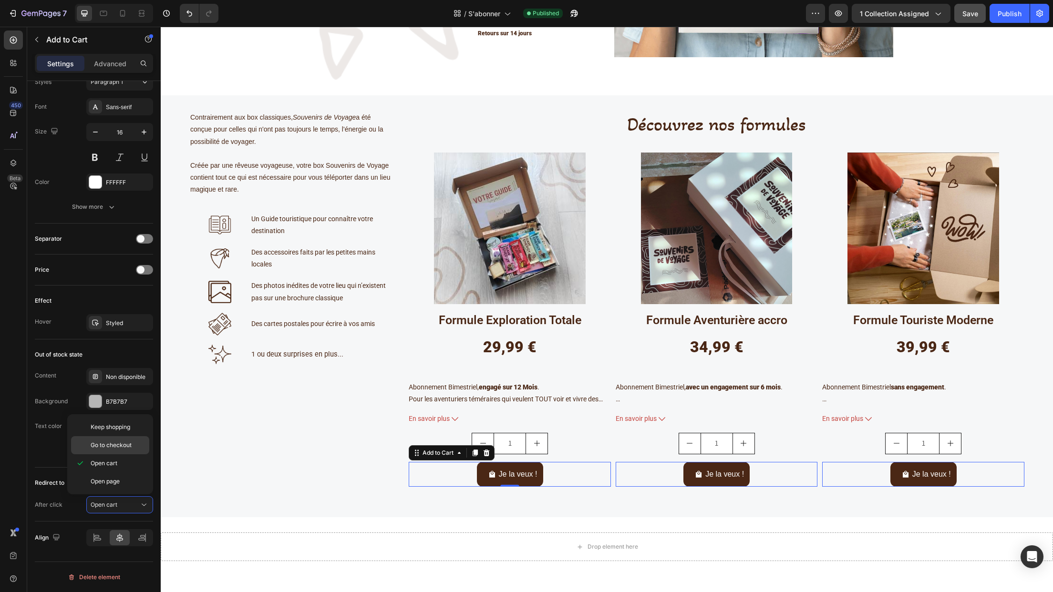
click at [124, 441] on div "Go to checkout" at bounding box center [110, 445] width 78 height 18
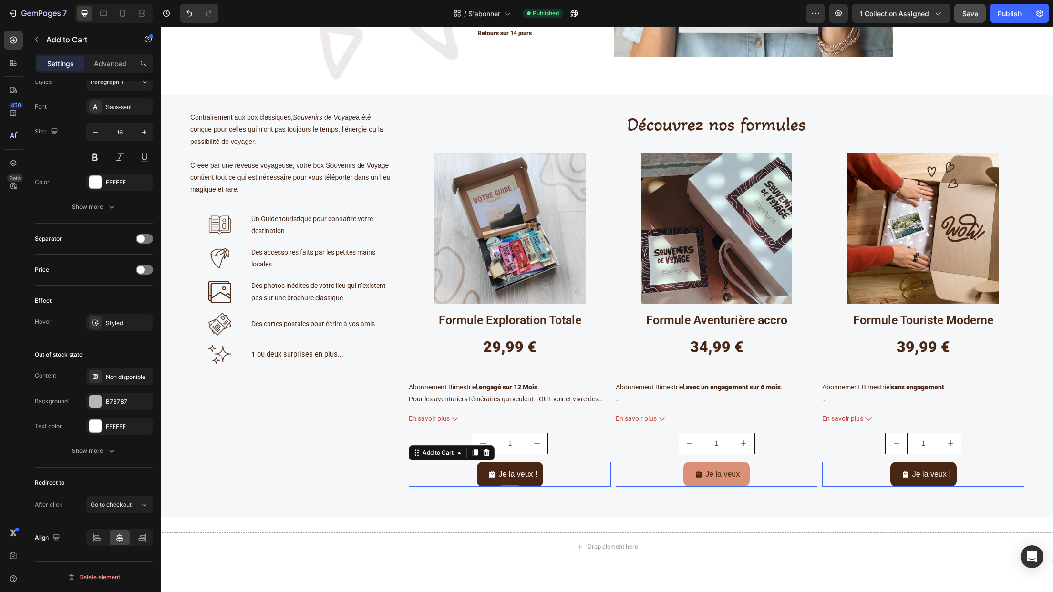
click at [543, 480] on button "Je la veux !" at bounding box center [510, 474] width 66 height 25
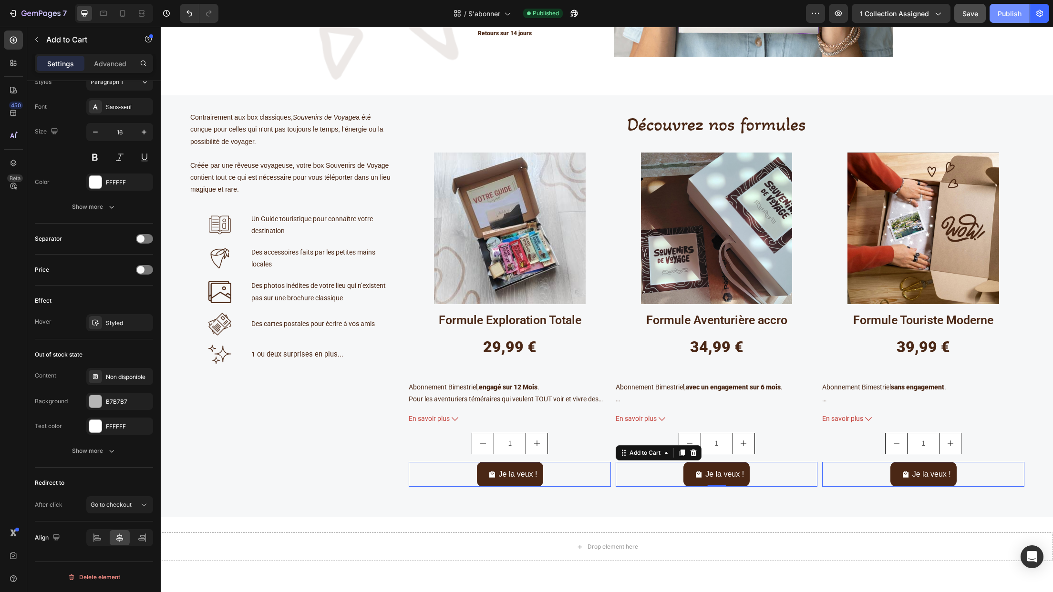
click at [878, 16] on div "Publish" at bounding box center [1010, 14] width 24 height 10
